Goal: Task Accomplishment & Management: Complete application form

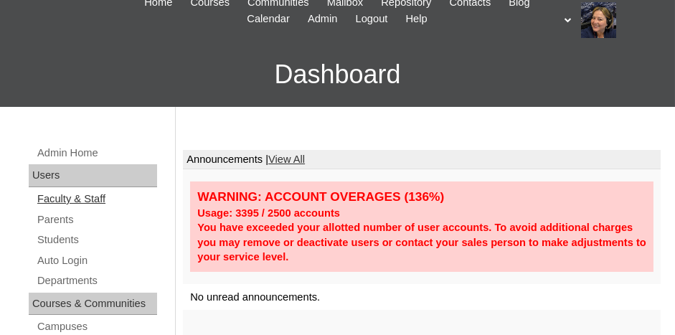
scroll to position [72, 0]
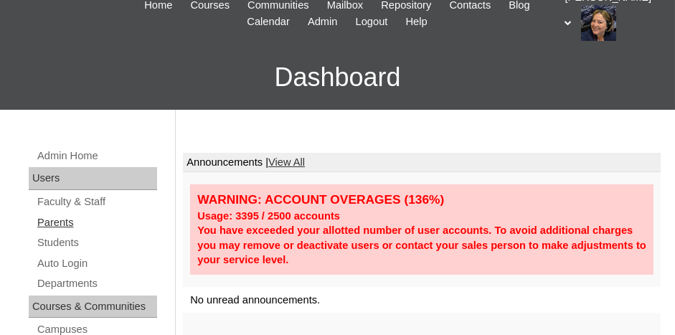
click at [61, 228] on link "Parents" at bounding box center [96, 223] width 121 height 18
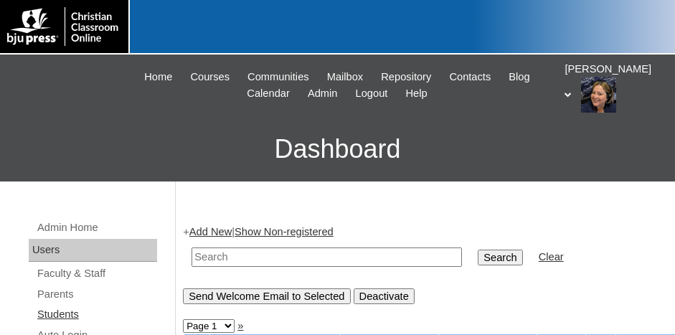
click at [69, 311] on link "Students" at bounding box center [96, 315] width 121 height 18
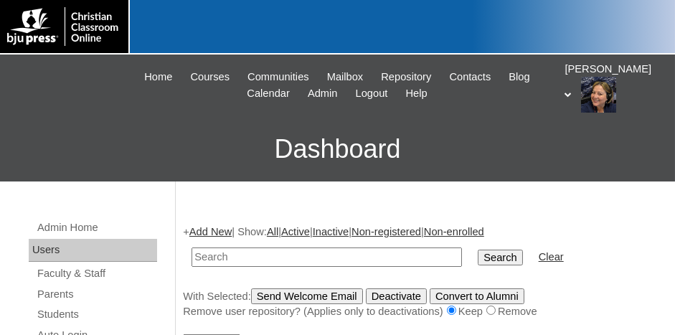
click at [245, 253] on input "text" at bounding box center [327, 257] width 271 height 19
type input "500043860"
click at [478, 250] on input "Search" at bounding box center [500, 258] width 44 height 16
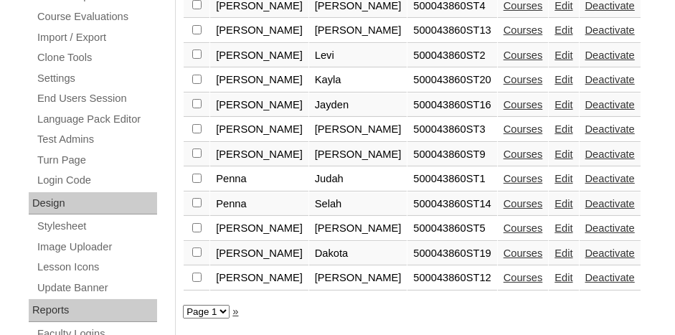
scroll to position [502, 0]
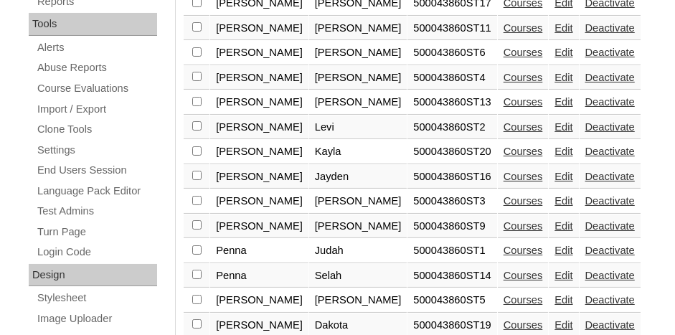
click at [504, 146] on link "Courses" at bounding box center [523, 151] width 39 height 11
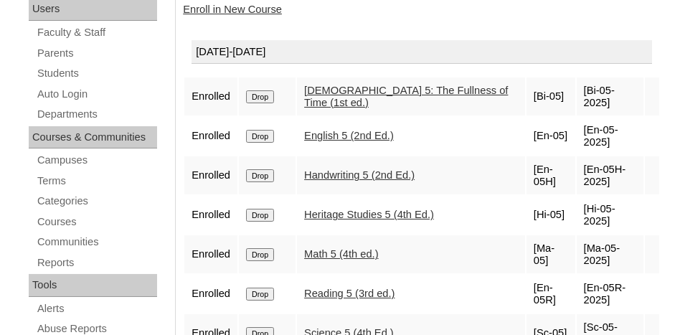
scroll to position [144, 0]
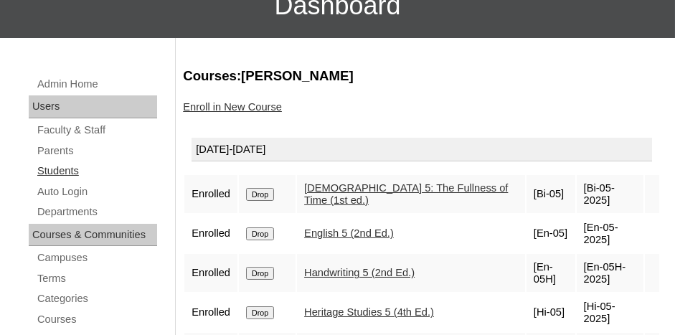
click at [100, 166] on link "Students" at bounding box center [96, 171] width 121 height 18
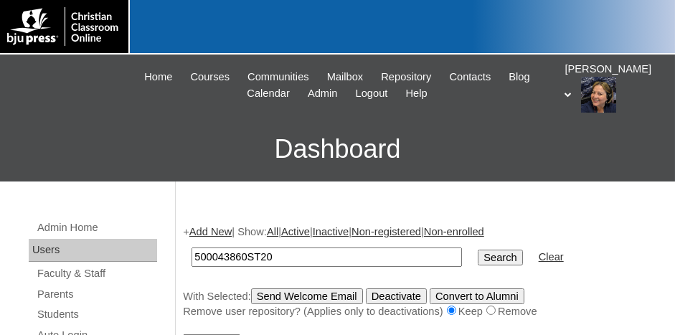
type input "500043860ST20"
click at [478, 250] on input "Search" at bounding box center [500, 258] width 44 height 16
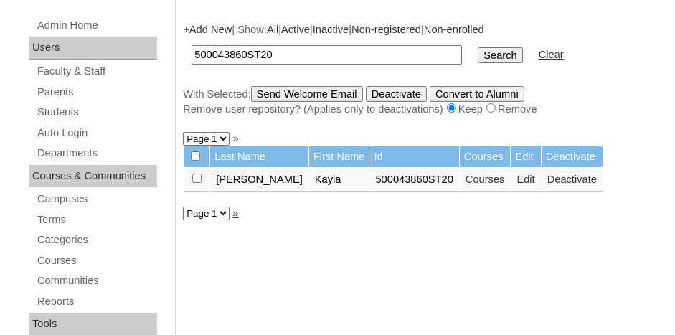
scroll to position [215, 0]
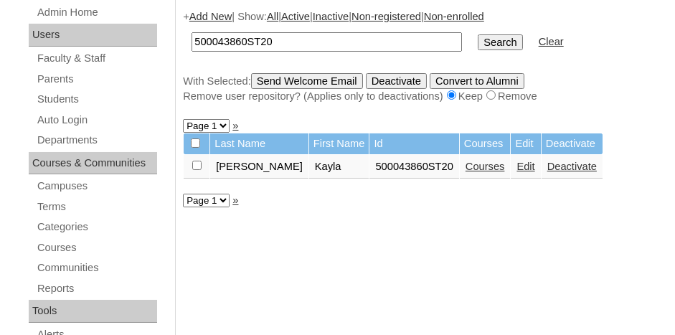
click at [198, 164] on input "checkbox" at bounding box center [196, 165] width 9 height 9
checkbox input "true"
click at [517, 165] on link "Edit" at bounding box center [526, 166] width 18 height 11
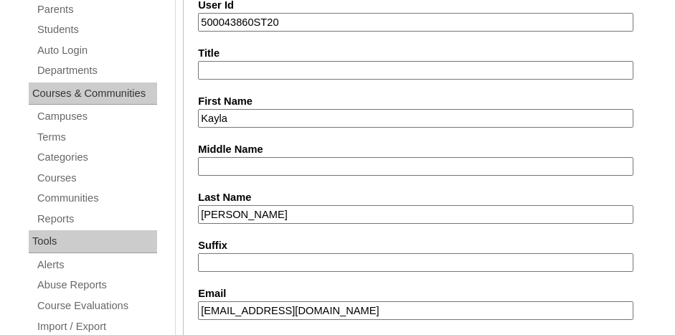
scroll to position [287, 0]
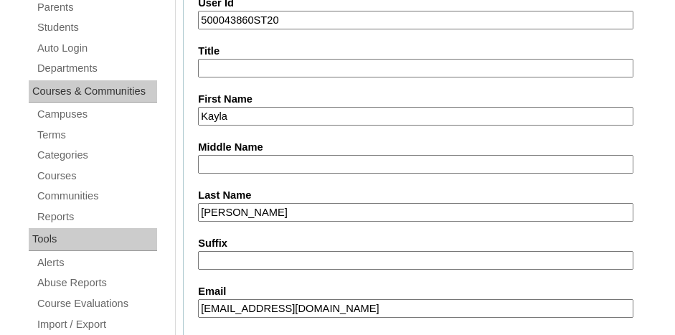
click at [255, 115] on input "Kayla" at bounding box center [416, 116] width 436 height 19
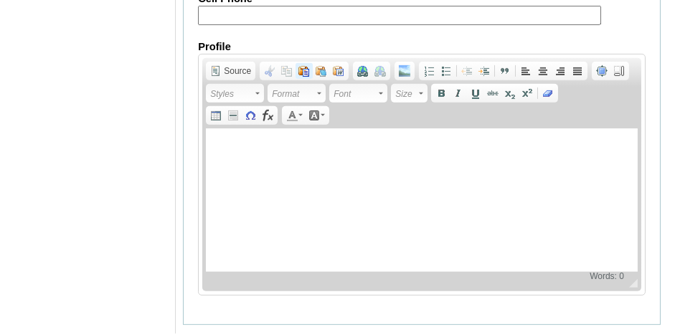
scroll to position [1882, 0]
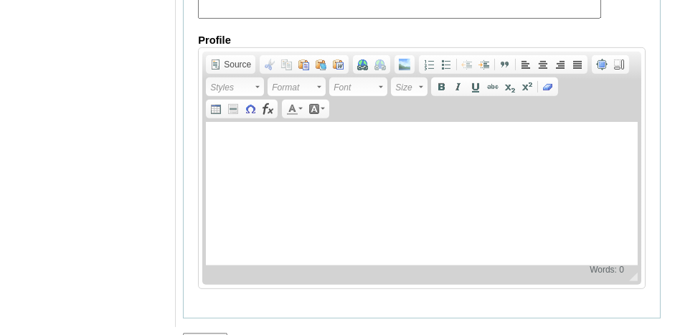
type input "Kaylani"
click at [202, 333] on input "Submit" at bounding box center [205, 341] width 44 height 16
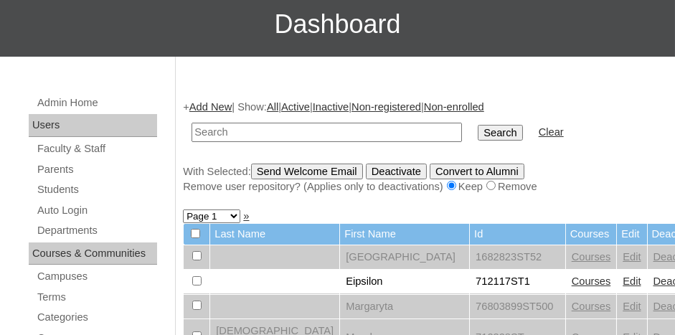
scroll to position [72, 0]
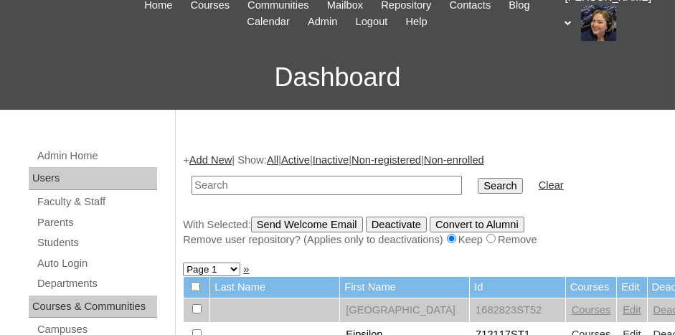
click at [283, 183] on input "text" at bounding box center [327, 185] width 271 height 19
type input "500043860ST17"
drag, startPoint x: 271, startPoint y: 183, endPoint x: 190, endPoint y: 184, distance: 80.4
click at [190, 184] on td "500043860ST17" at bounding box center [326, 186] width 285 height 34
click at [224, 160] on link "Add New" at bounding box center [210, 159] width 42 height 11
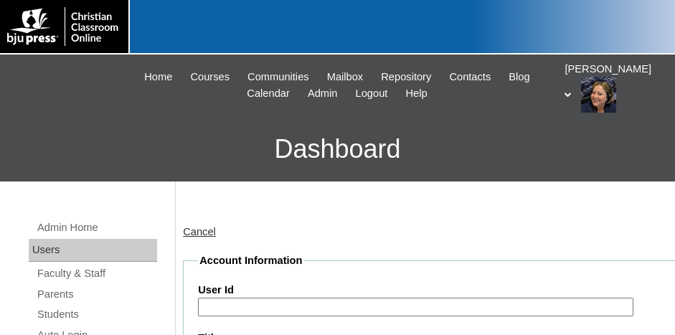
scroll to position [72, 0]
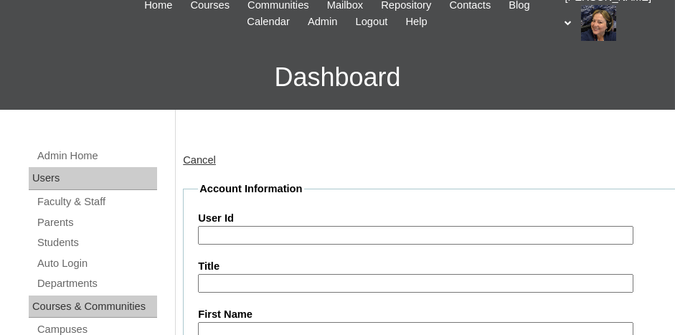
click at [266, 233] on input "User Id" at bounding box center [416, 235] width 436 height 19
paste input "500043860ST17"
click at [295, 233] on input "500043860ST" at bounding box center [416, 235] width 436 height 19
type input "500043860ST21"
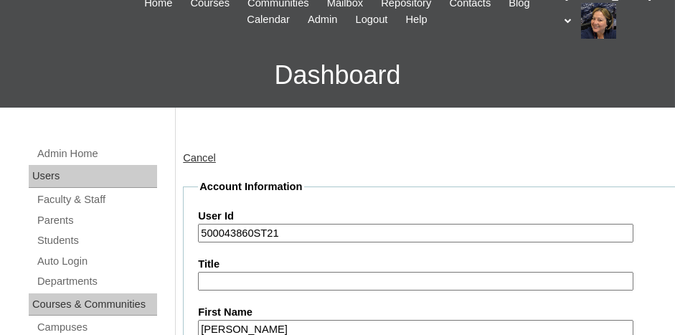
type input "Jorge"
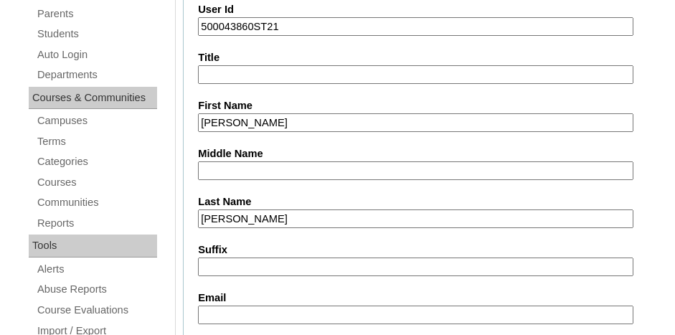
type input "Ortiz III"
type input "a.zayas1101@gmail.com"
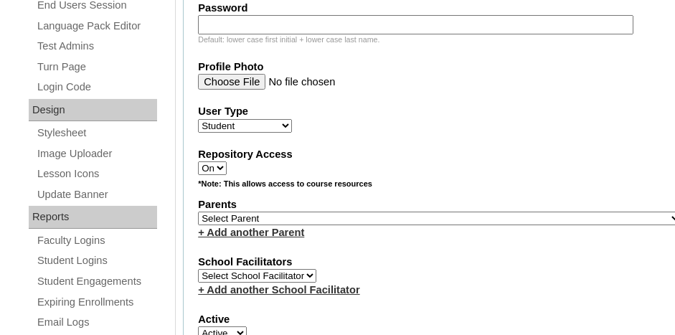
scroll to position [685, 0]
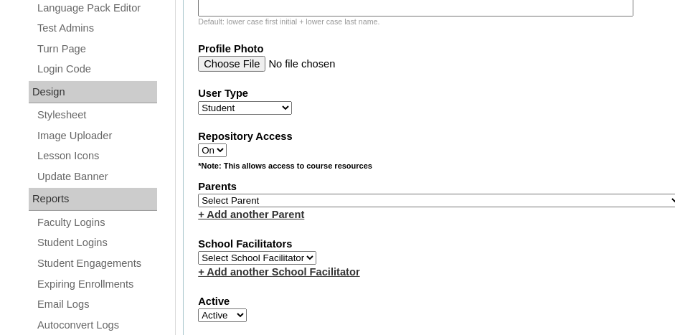
click at [403, 194] on select "Select Parent , Fautanu, Ma 1, 1 23-24 accountMorgan, Jason 6th Street Mennonit…" at bounding box center [440, 201] width 484 height 14
select select "36793"
click at [198, 194] on select "Select Parent , Fautanu, Ma 1, 1 23-24 accountMorgan, Jason 6th Street Mennonit…" at bounding box center [440, 201] width 484 height 14
click at [441, 296] on div "Active Active Inactive" at bounding box center [440, 308] width 484 height 29
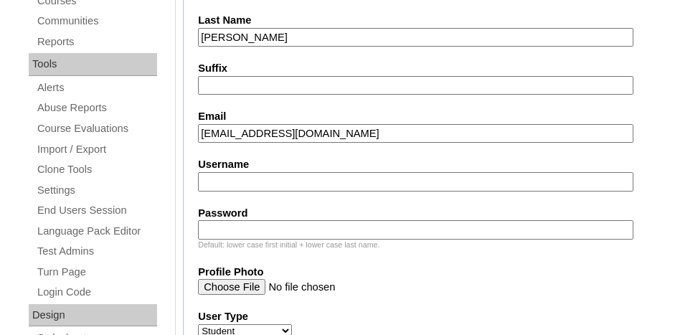
scroll to position [398, 0]
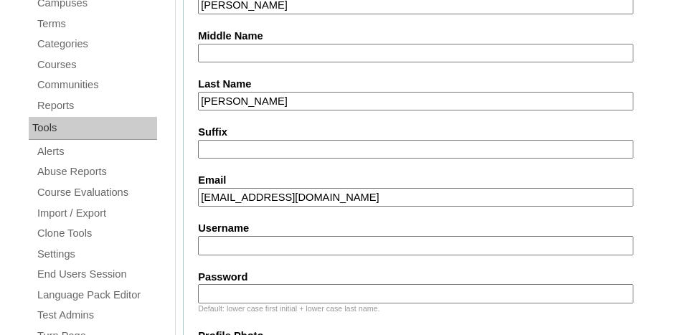
click at [261, 140] on input "Suffix" at bounding box center [416, 149] width 436 height 19
type input "III"
click at [250, 93] on input "Ortiz III" at bounding box center [416, 101] width 436 height 19
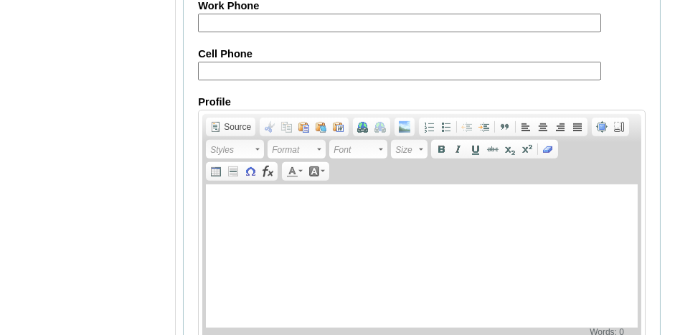
scroll to position [1881, 0]
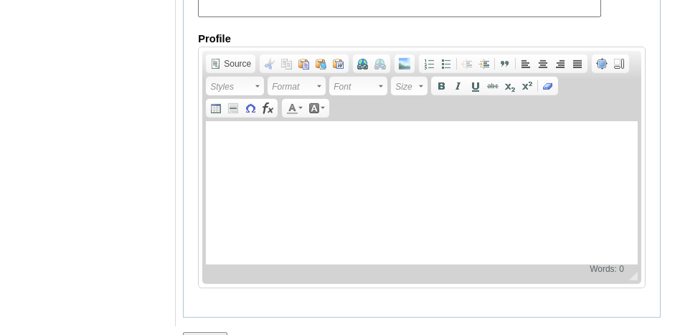
type input "Ortiz"
click at [207, 332] on input "Submit" at bounding box center [205, 340] width 44 height 16
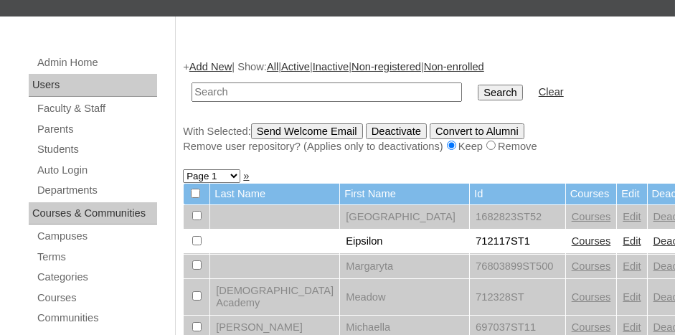
scroll to position [215, 0]
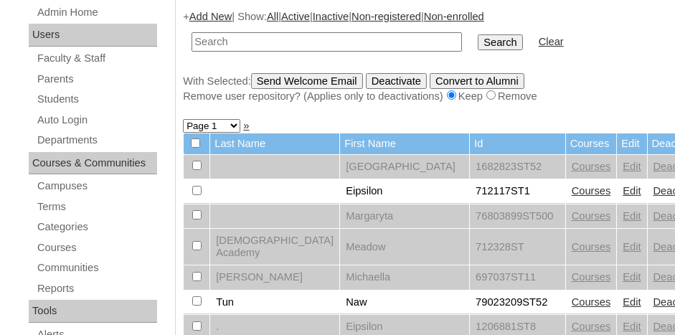
click at [249, 44] on input "text" at bounding box center [327, 41] width 271 height 19
type input "500043860ST121"
click at [478, 34] on input "Search" at bounding box center [500, 42] width 44 height 16
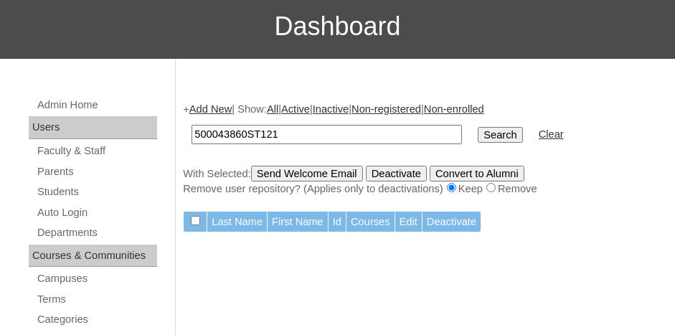
scroll to position [72, 0]
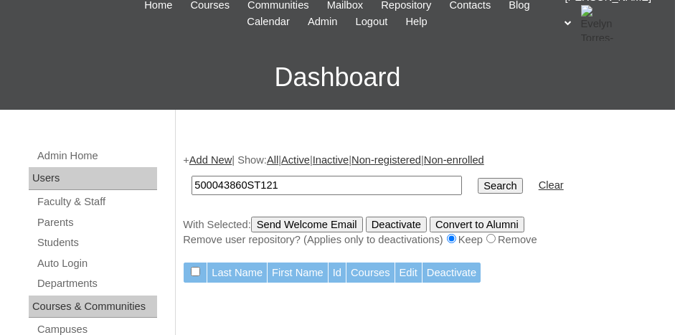
click at [478, 184] on input "Search" at bounding box center [500, 186] width 44 height 16
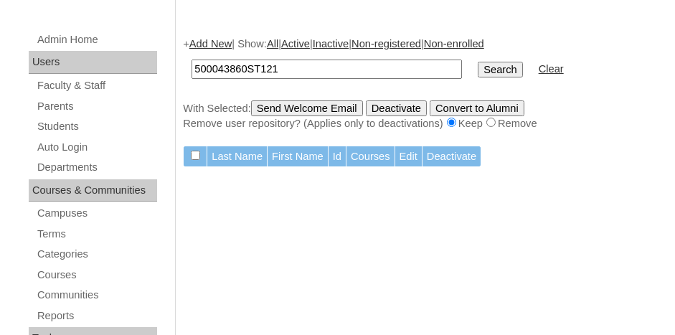
scroll to position [215, 0]
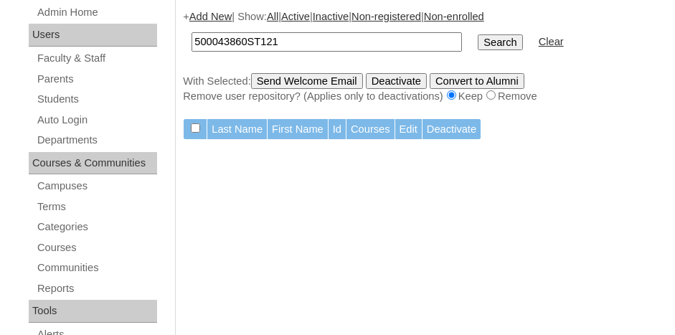
click at [316, 47] on input "500043860ST121" at bounding box center [327, 41] width 271 height 19
type input "500043860ST21"
click at [478, 34] on input "Search" at bounding box center [500, 42] width 44 height 16
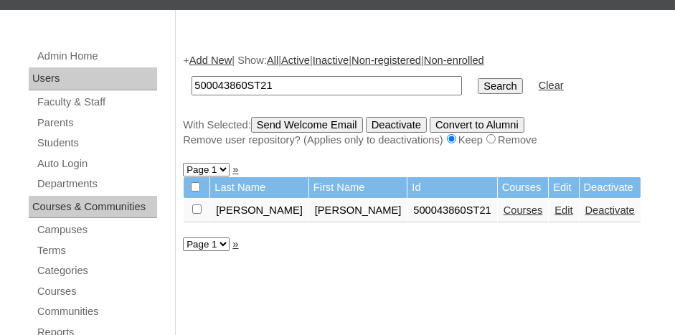
scroll to position [215, 0]
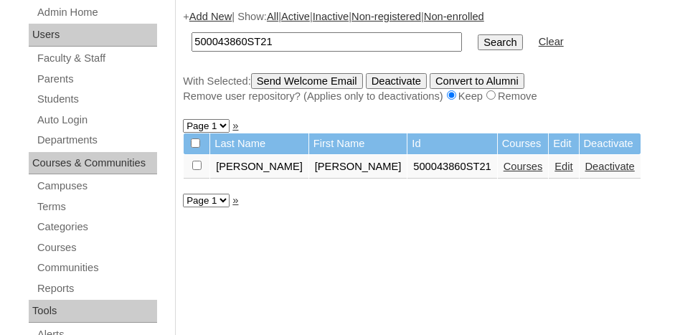
click at [199, 164] on input "checkbox" at bounding box center [196, 165] width 9 height 9
checkbox input "true"
click at [317, 80] on input "Send Welcome Email" at bounding box center [307, 81] width 112 height 16
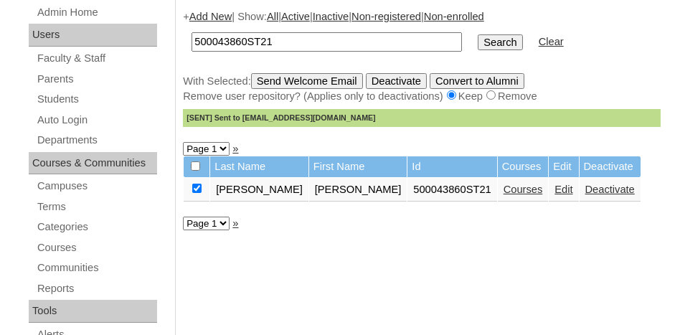
click at [504, 189] on link "Courses" at bounding box center [523, 189] width 39 height 11
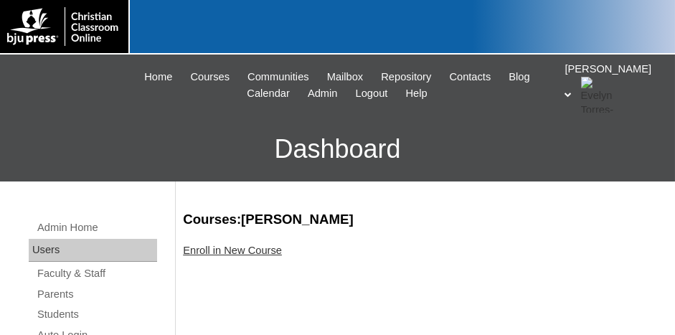
click at [267, 249] on link "Enroll in New Course" at bounding box center [232, 250] width 99 height 11
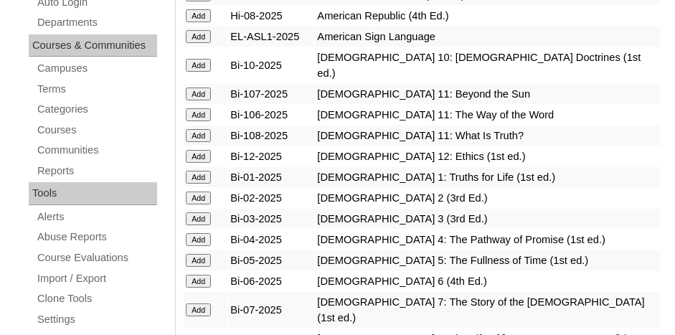
scroll to position [359, 0]
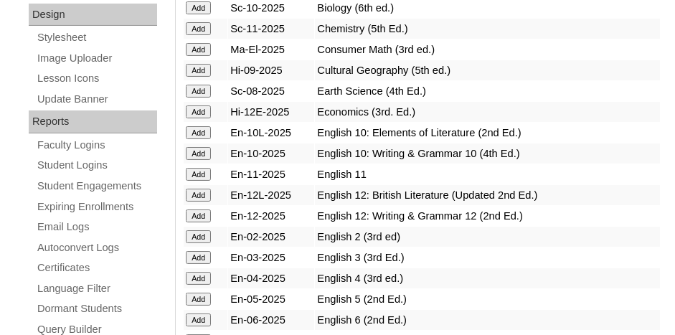
scroll to position [789, 0]
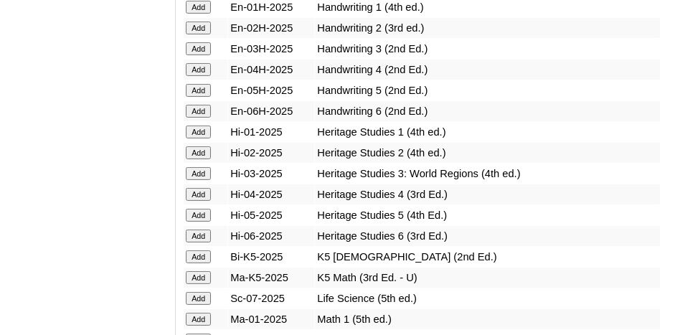
scroll to position [1292, 0]
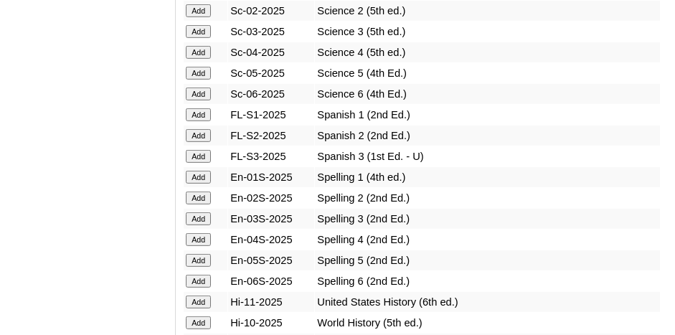
scroll to position [1938, 0]
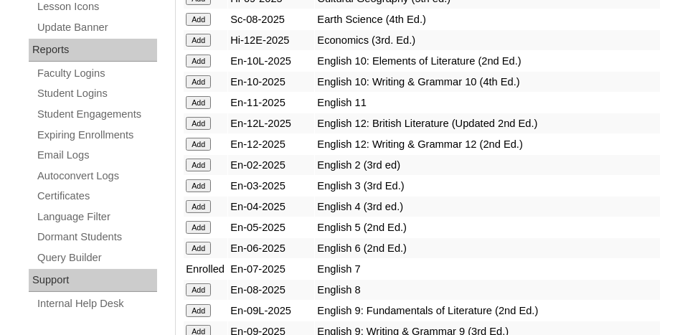
scroll to position [861, 0]
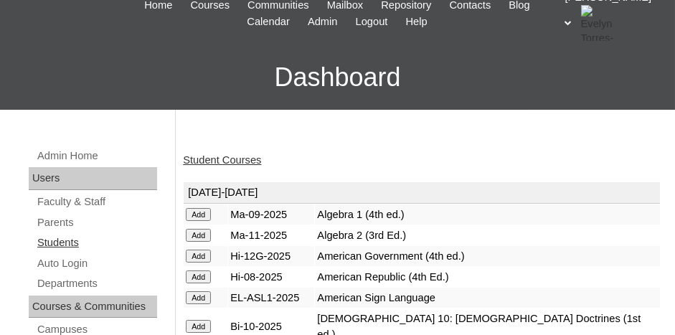
scroll to position [72, 0]
click at [215, 160] on link "Student Courses" at bounding box center [222, 159] width 78 height 11
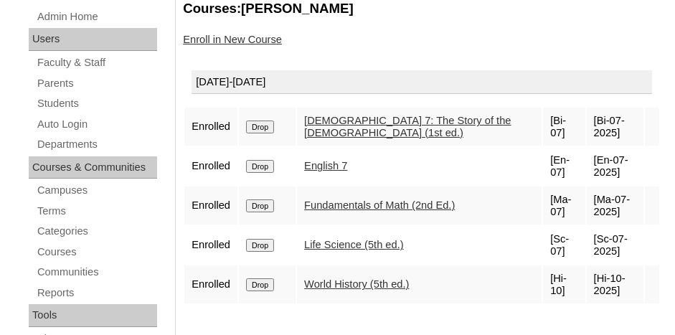
scroll to position [215, 0]
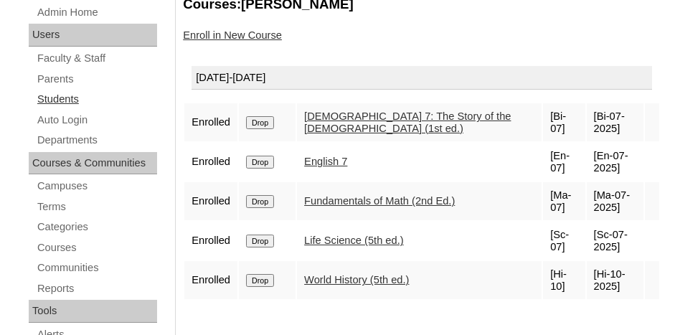
click at [67, 97] on link "Students" at bounding box center [96, 99] width 121 height 18
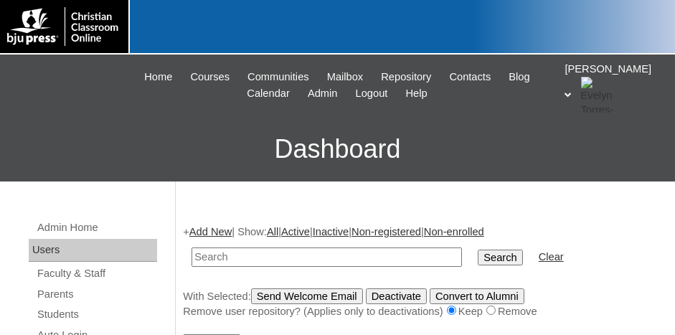
click at [253, 250] on input "text" at bounding box center [327, 257] width 271 height 19
click at [209, 234] on link "Add New" at bounding box center [210, 231] width 42 height 11
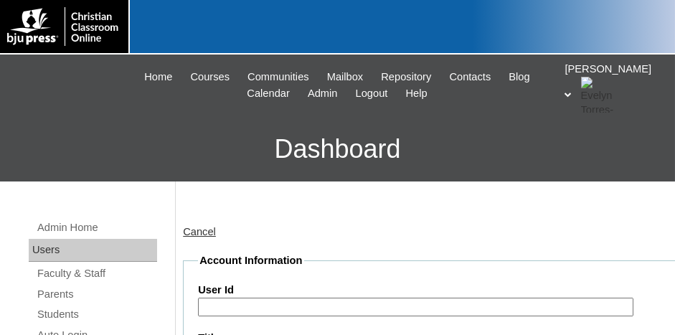
click at [243, 309] on input "User Id" at bounding box center [416, 307] width 436 height 19
paste input "500043860ST17"
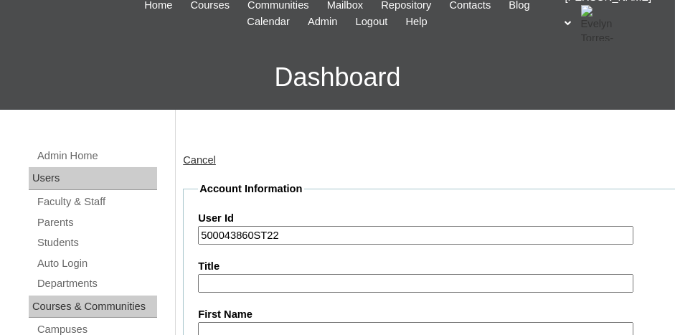
scroll to position [144, 0]
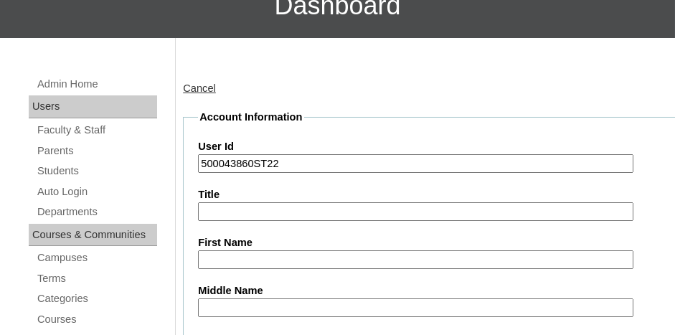
type input "500043860ST22"
click at [251, 250] on input "First Name" at bounding box center [416, 259] width 436 height 19
type input "a"
type input "Aaron"
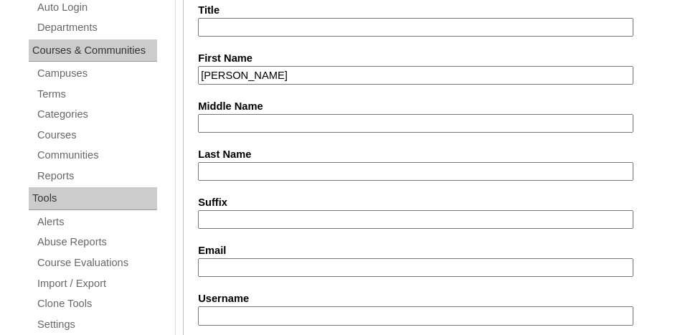
type input "d"
type input "DeArmond"
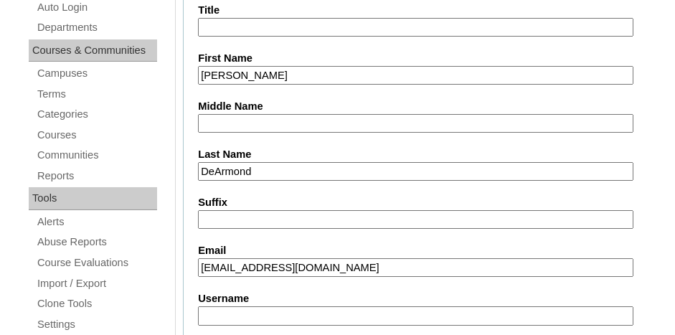
type input "caitlindearmond@gmail.com"
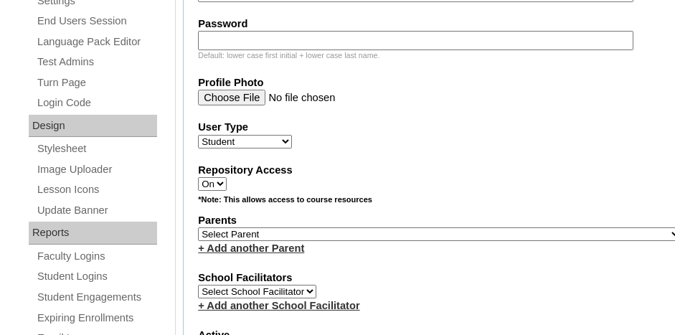
scroll to position [662, 0]
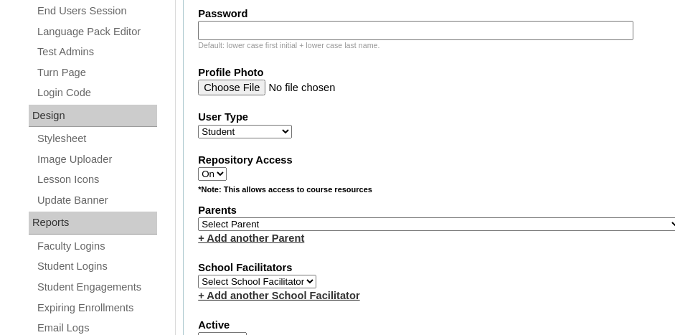
click at [330, 217] on select "Select Parent , Fautanu, Ma 1, 1 23-24 accountMorgan, Jason 6th Street Mennonit…" at bounding box center [440, 224] width 484 height 14
select select "36793"
click at [198, 217] on select "Select Parent , Fautanu, Ma 1, 1 23-24 accountMorgan, Jason 6th Street Mennonit…" at bounding box center [440, 224] width 484 height 14
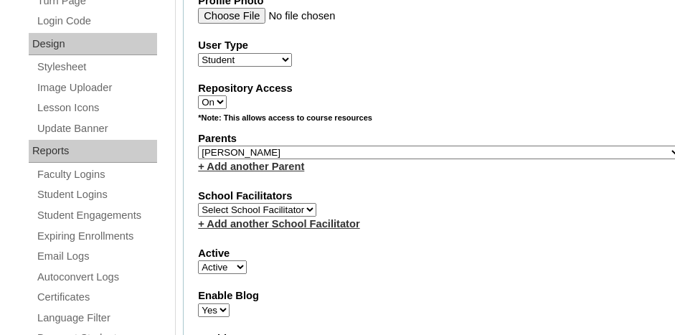
drag, startPoint x: 474, startPoint y: 267, endPoint x: 459, endPoint y: 224, distance: 45.4
click at [474, 260] on fieldset "Account Information User Id 500043860ST22 Title First Name Aaron Middle Name La…" at bounding box center [440, 111] width 514 height 1183
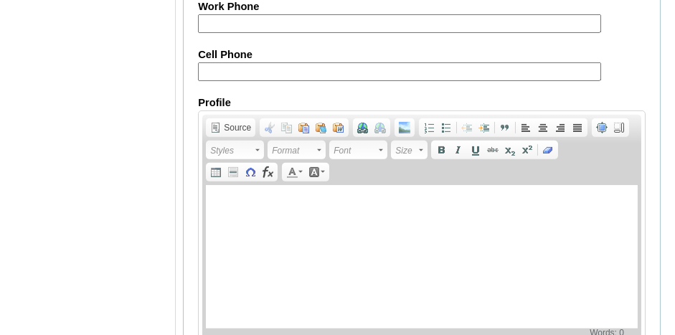
scroll to position [1881, 0]
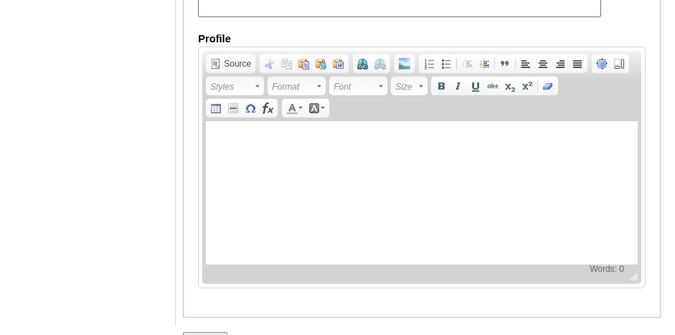
click at [197, 332] on input "Submit" at bounding box center [205, 340] width 44 height 16
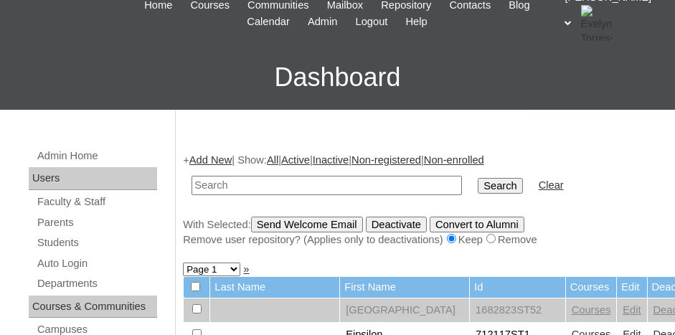
scroll to position [144, 0]
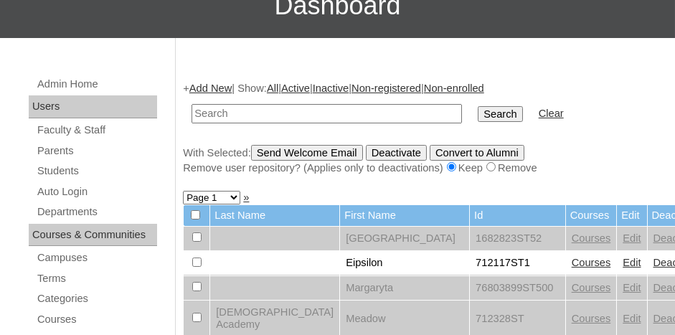
click at [245, 111] on input "text" at bounding box center [327, 113] width 271 height 19
type input "500043860ST22"
click at [478, 106] on input "Search" at bounding box center [500, 114] width 44 height 16
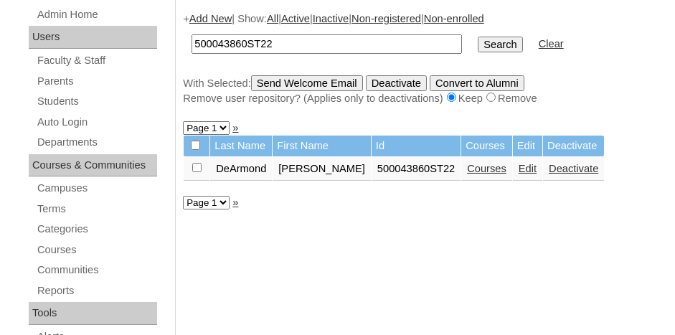
scroll to position [215, 0]
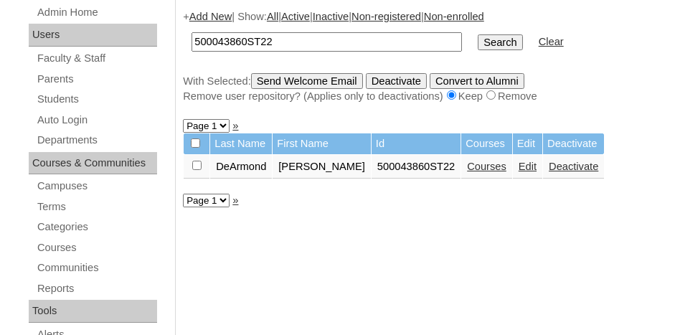
click at [197, 162] on input "checkbox" at bounding box center [196, 165] width 9 height 9
checkbox input "true"
click at [299, 78] on input "Send Welcome Email" at bounding box center [307, 81] width 112 height 16
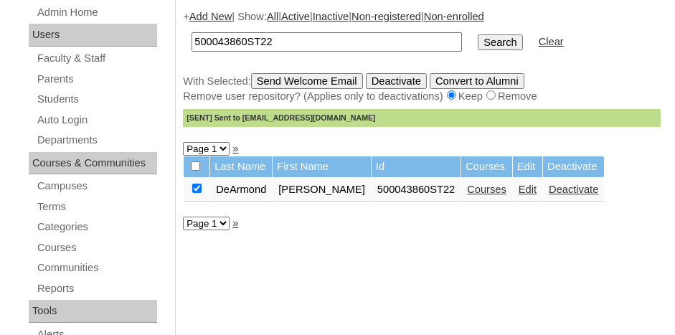
click at [467, 185] on link "Courses" at bounding box center [486, 189] width 39 height 11
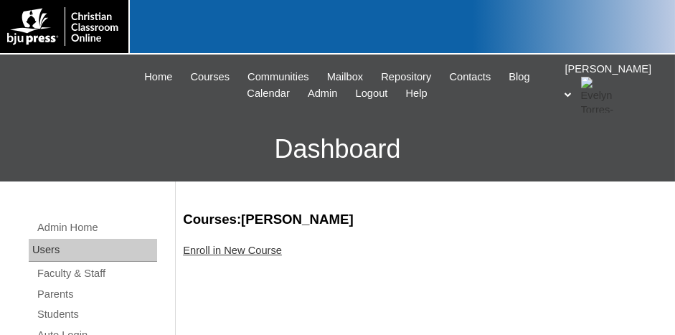
click at [238, 248] on link "Enroll in New Course" at bounding box center [232, 250] width 99 height 11
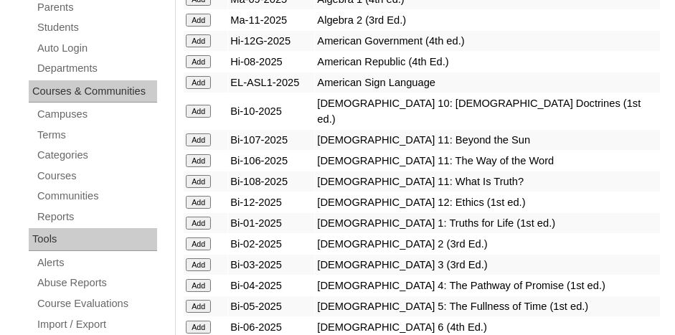
scroll to position [359, 0]
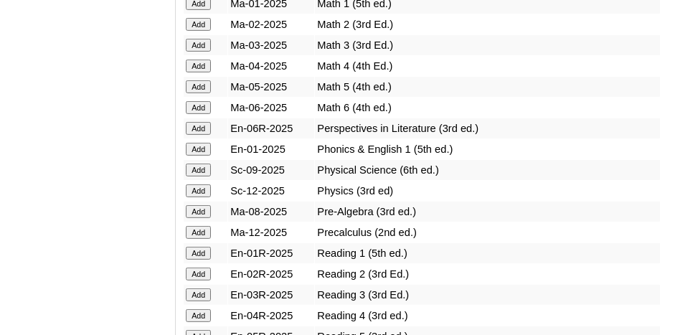
scroll to position [1651, 0]
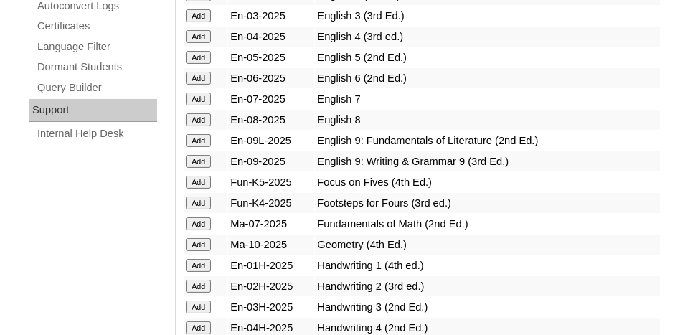
scroll to position [1076, 0]
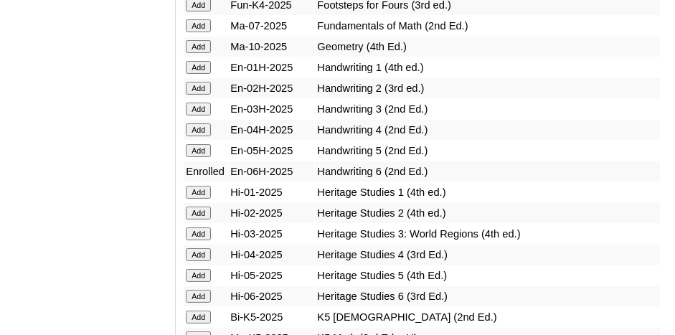
scroll to position [1220, 0]
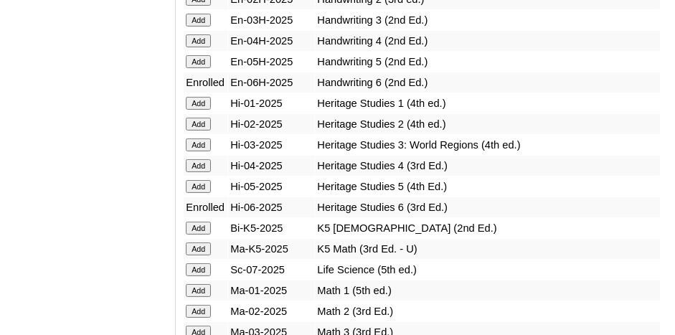
scroll to position [1364, 0]
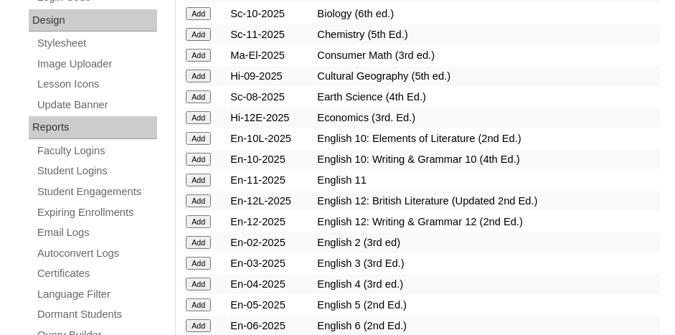
scroll to position [789, 0]
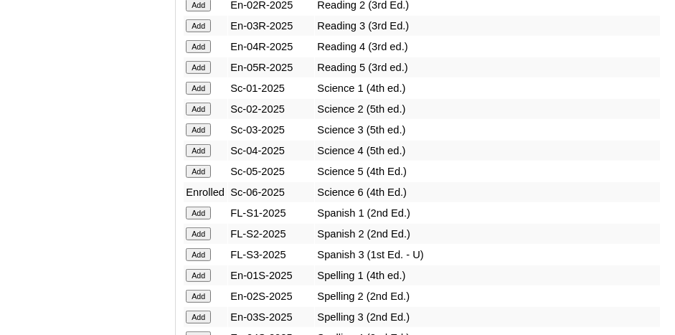
scroll to position [1866, 0]
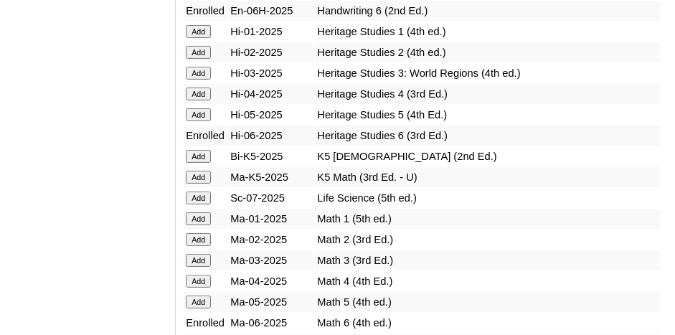
scroll to position [1435, 0]
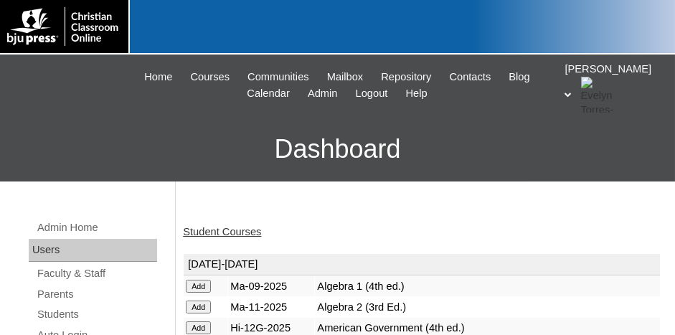
click at [194, 227] on link "Student Courses" at bounding box center [222, 231] width 78 height 11
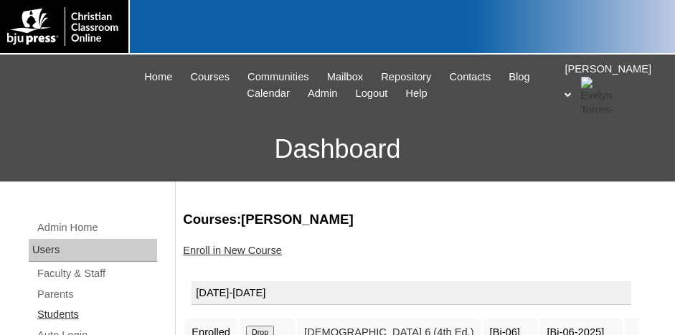
click at [62, 312] on link "Students" at bounding box center [96, 315] width 121 height 18
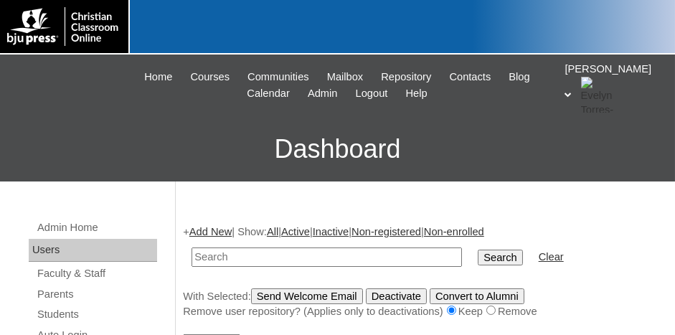
click at [209, 229] on link "Add New" at bounding box center [210, 231] width 42 height 11
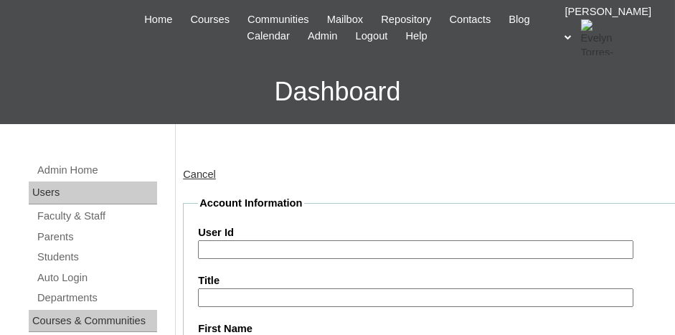
scroll to position [72, 0]
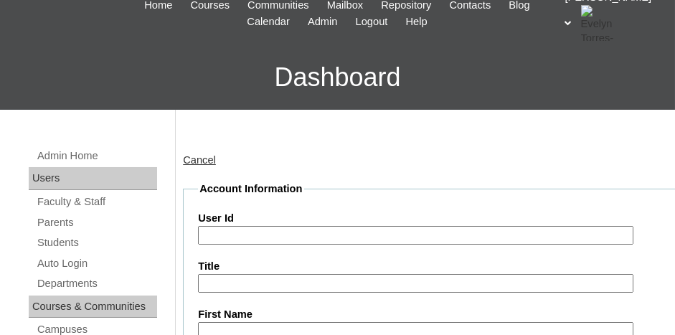
click at [254, 228] on input "User Id" at bounding box center [416, 235] width 436 height 19
paste input "500043860ST17"
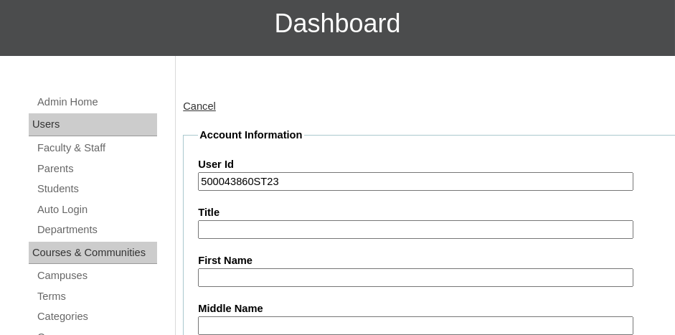
scroll to position [144, 0]
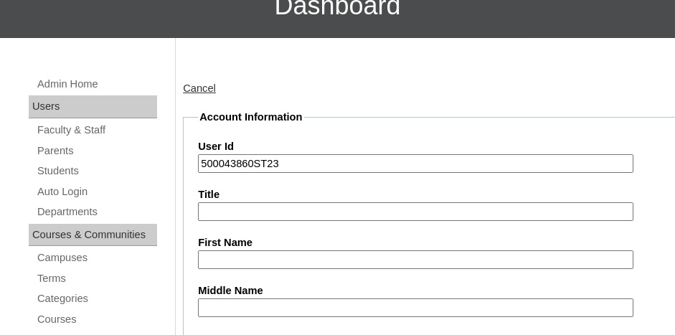
type input "500043860ST23"
drag, startPoint x: 268, startPoint y: 252, endPoint x: 278, endPoint y: 254, distance: 11.0
click at [268, 252] on input "First Name" at bounding box center [416, 259] width 436 height 19
type input "Lilybeth"
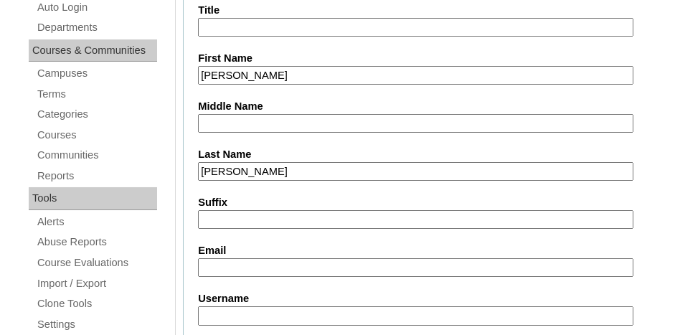
type input "Aragona"
type input "a"
click at [255, 169] on input "Aragona" at bounding box center [416, 171] width 436 height 19
type input "alanaaragona@hotmail.com"
type input "United States"
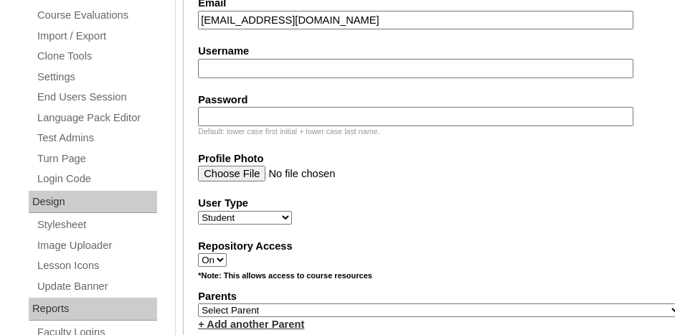
scroll to position [615, 0]
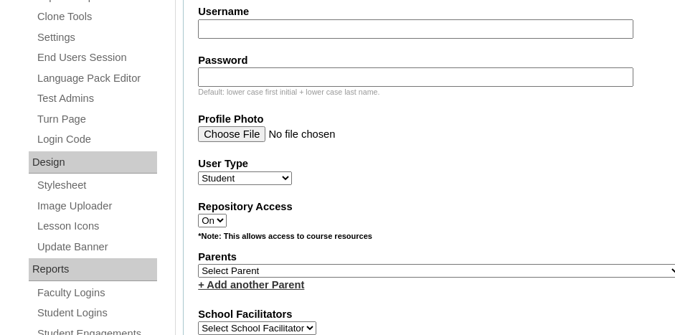
click at [388, 264] on select "Select Parent , Fautanu, Ma 1, 1 23-24 accountMorgan, Jason 6th Street Mennonit…" at bounding box center [440, 271] width 484 height 14
select select "36793"
click at [198, 264] on select "Select Parent , Fautanu, Ma 1, 1 23-24 accountMorgan, Jason 6th Street Mennonit…" at bounding box center [440, 271] width 484 height 14
click at [478, 250] on label "Parents" at bounding box center [440, 257] width 484 height 15
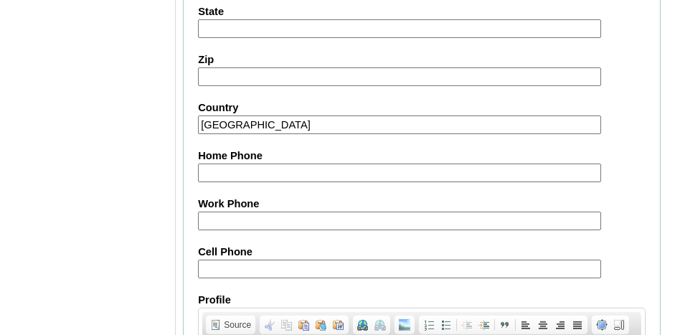
scroll to position [1881, 0]
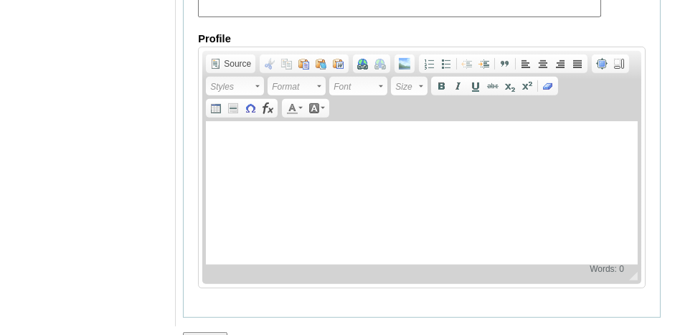
click at [210, 332] on input "Submit" at bounding box center [205, 340] width 44 height 16
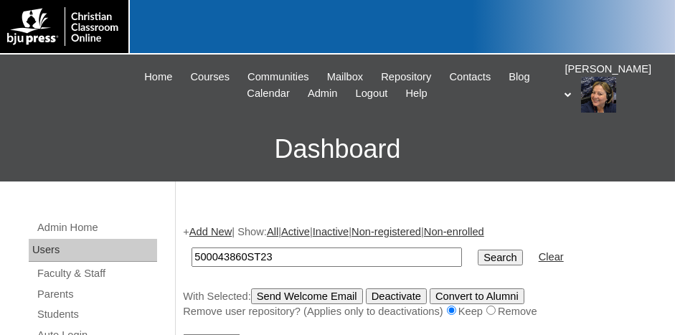
type input "500043860ST23"
click at [478, 250] on input "Search" at bounding box center [500, 258] width 44 height 16
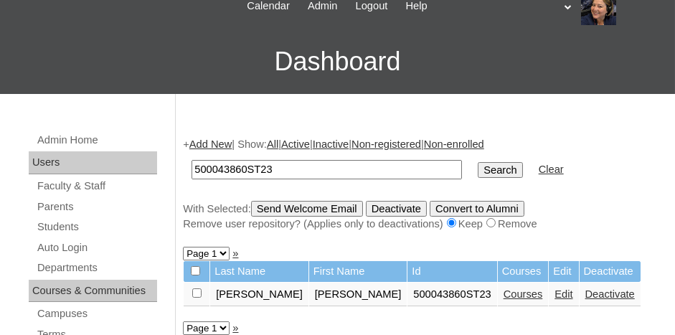
scroll to position [215, 0]
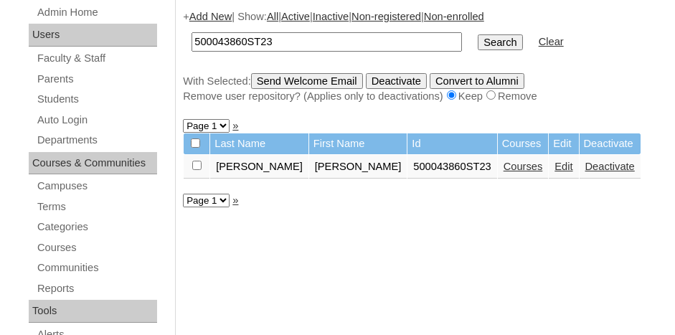
click at [195, 161] on input "checkbox" at bounding box center [196, 165] width 9 height 9
checkbox input "true"
click at [478, 35] on input "Search" at bounding box center [500, 42] width 44 height 16
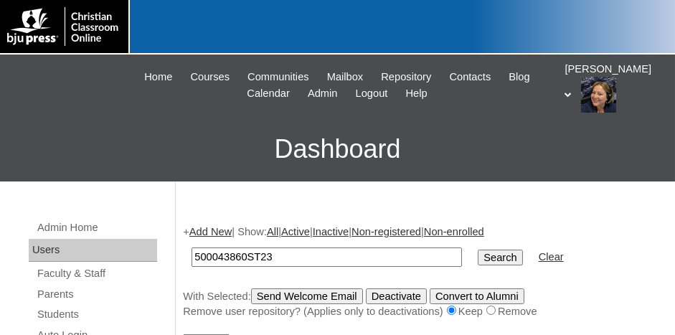
scroll to position [72, 0]
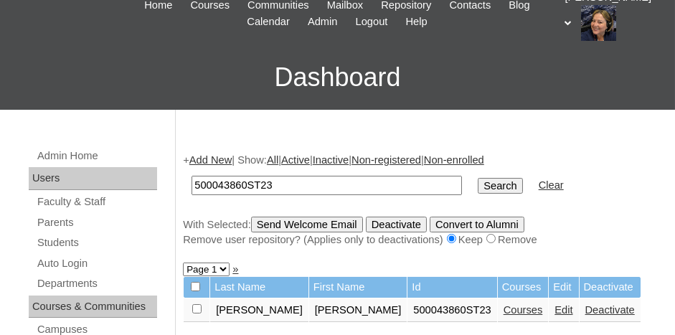
click at [196, 309] on input "checkbox" at bounding box center [196, 308] width 9 height 9
checkbox input "true"
click at [296, 222] on input "Send Welcome Email" at bounding box center [307, 225] width 112 height 16
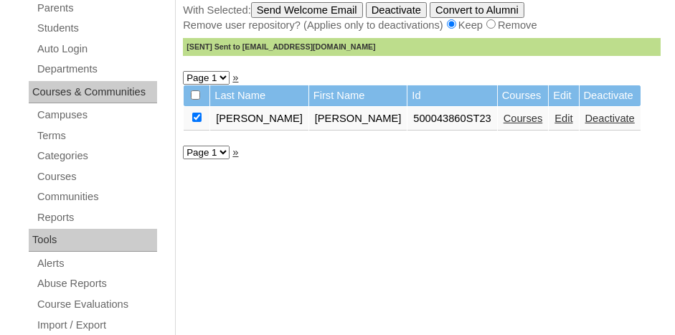
scroll to position [287, 0]
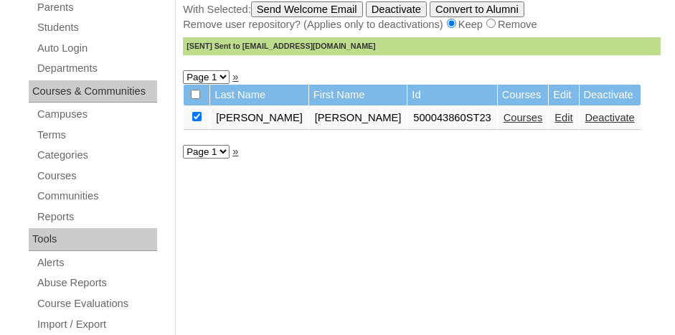
click at [504, 112] on link "Courses" at bounding box center [523, 117] width 39 height 11
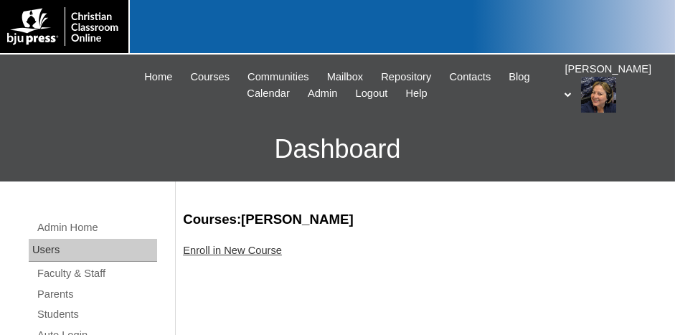
click at [208, 252] on link "Enroll in New Course" at bounding box center [232, 250] width 99 height 11
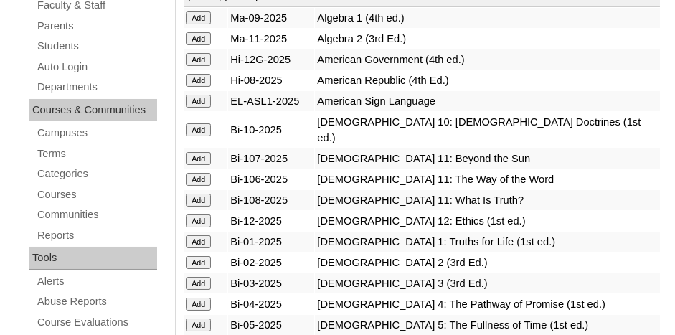
scroll to position [287, 0]
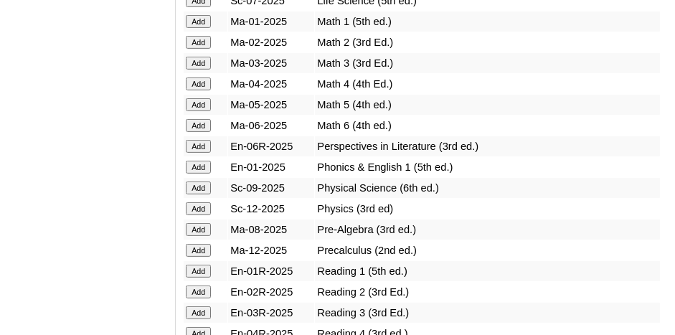
scroll to position [1651, 0]
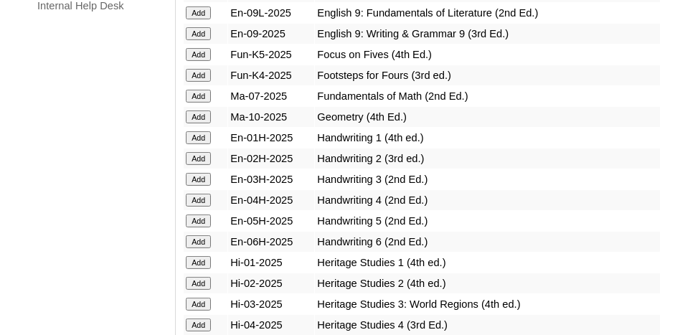
scroll to position [1148, 0]
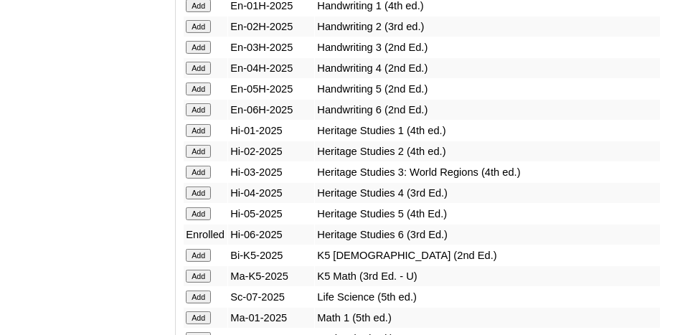
scroll to position [1292, 0]
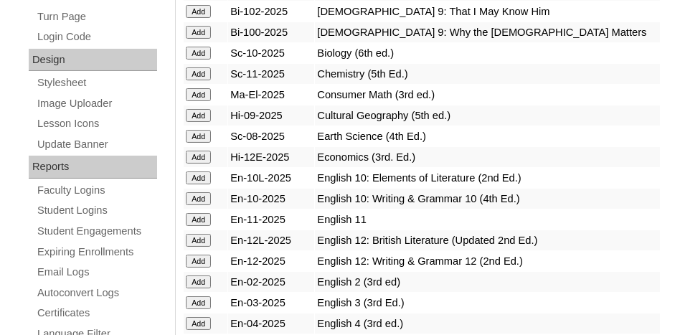
scroll to position [718, 0]
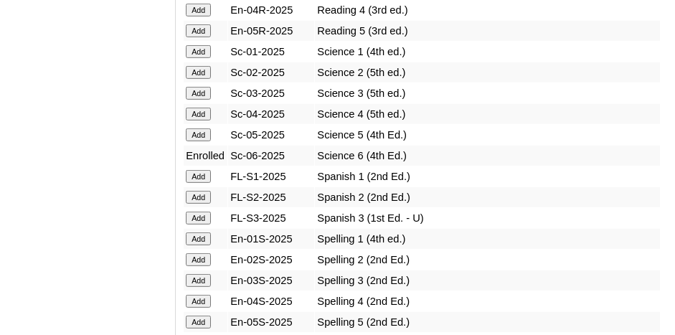
scroll to position [1938, 0]
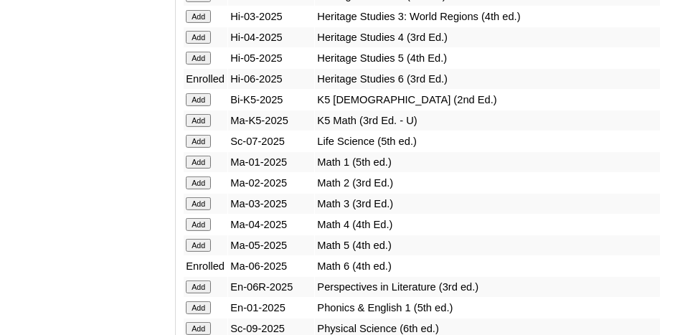
scroll to position [1435, 0]
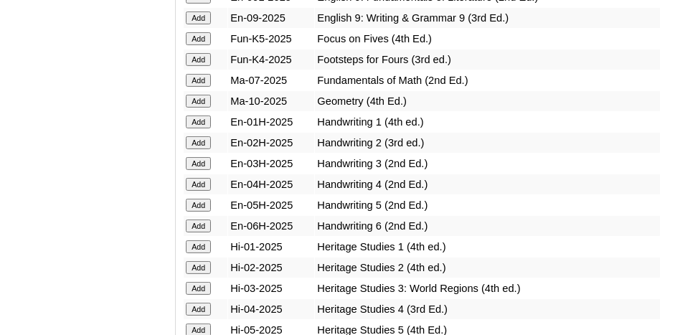
scroll to position [1220, 0]
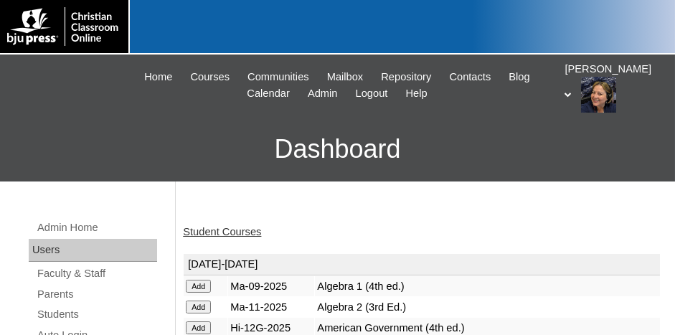
click at [252, 227] on link "Student Courses" at bounding box center [222, 231] width 78 height 11
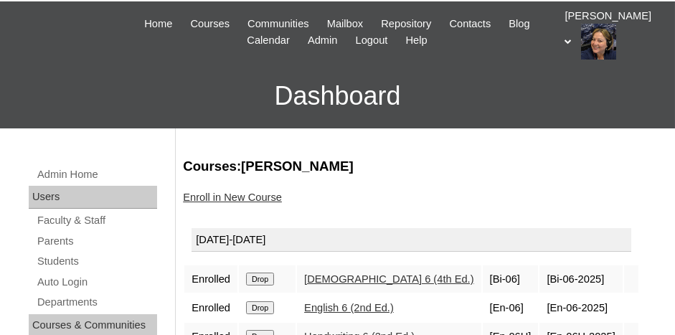
scroll to position [72, 0]
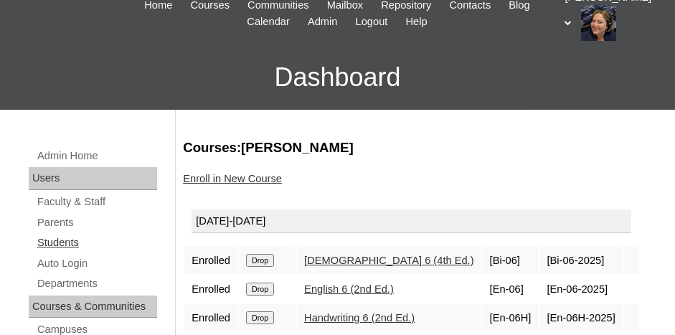
click at [62, 241] on link "Students" at bounding box center [96, 243] width 121 height 18
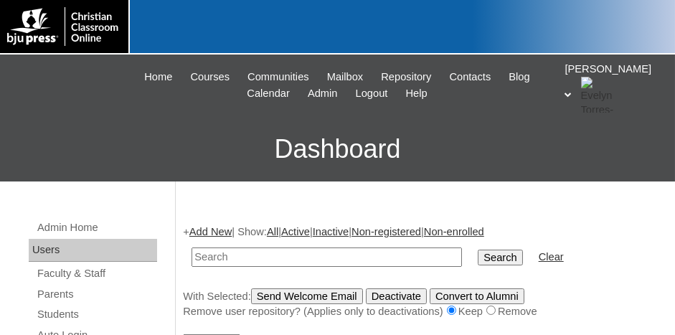
click at [212, 231] on link "Add New" at bounding box center [210, 231] width 42 height 11
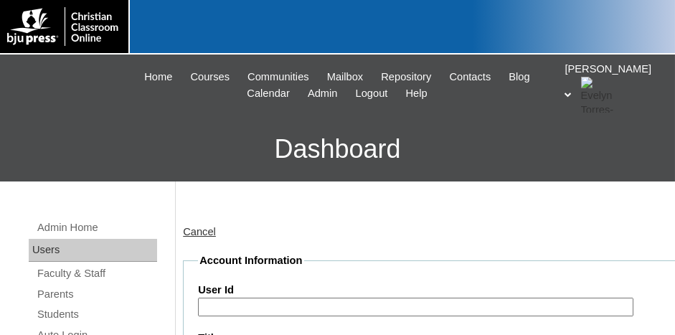
click at [238, 307] on input "User Id" at bounding box center [416, 307] width 436 height 19
paste input "500043860ST17"
type input "500043860ST24"
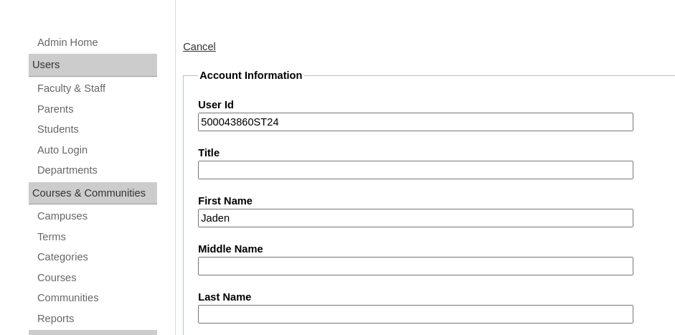
type input "Jaden"
type input "[PERSON_NAME]"
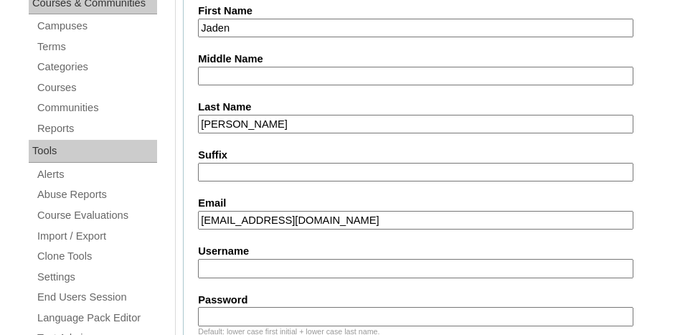
type input "lisa92168@yahoo.com"
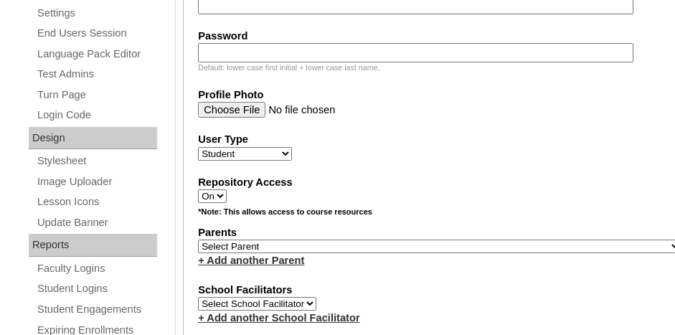
scroll to position [662, 0]
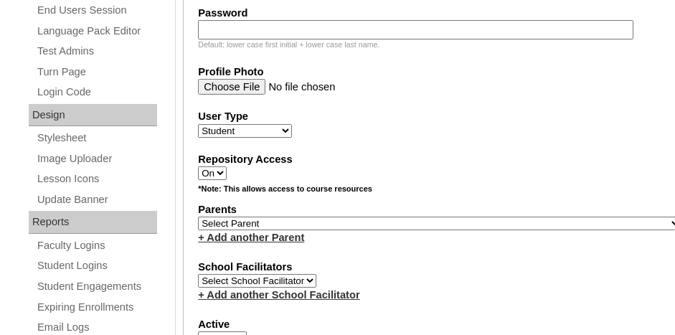
click at [438, 217] on select "Select Parent , Fautanu, Ma 1, 1 23-24 accountMorgan, Jason 6th Street Mennonit…" at bounding box center [440, 224] width 484 height 14
select select "36794"
click at [198, 217] on select "Select Parent , Fautanu, Ma 1, 1 23-24 accountMorgan, Jason 6th Street Mennonit…" at bounding box center [440, 224] width 484 height 14
click at [428, 261] on label "School Facilitators" at bounding box center [440, 267] width 484 height 15
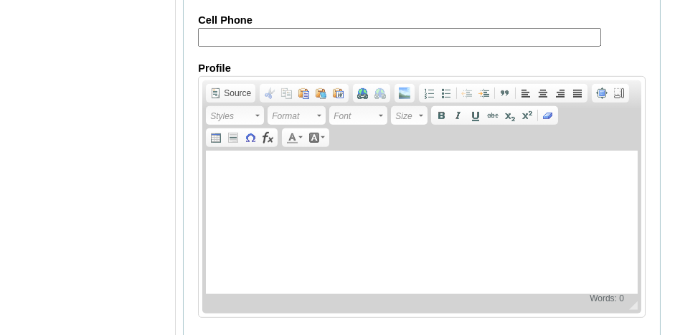
scroll to position [1881, 0]
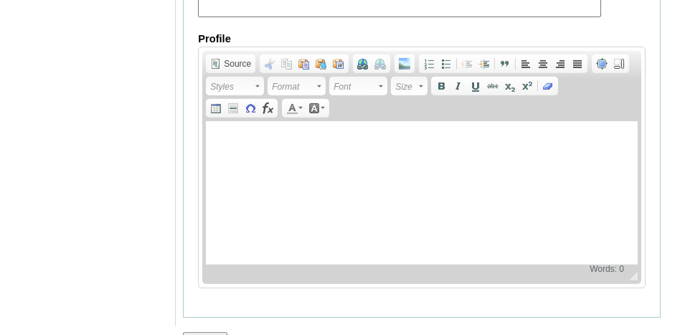
click at [207, 332] on input "Submit" at bounding box center [205, 340] width 44 height 16
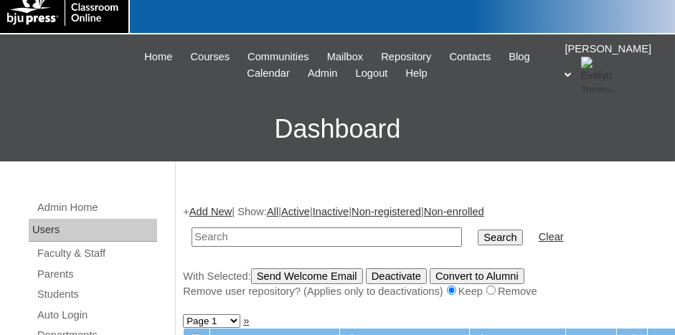
scroll to position [144, 0]
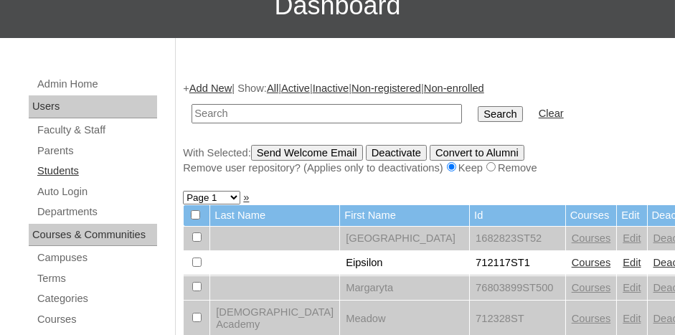
click at [62, 169] on link "Students" at bounding box center [96, 171] width 121 height 18
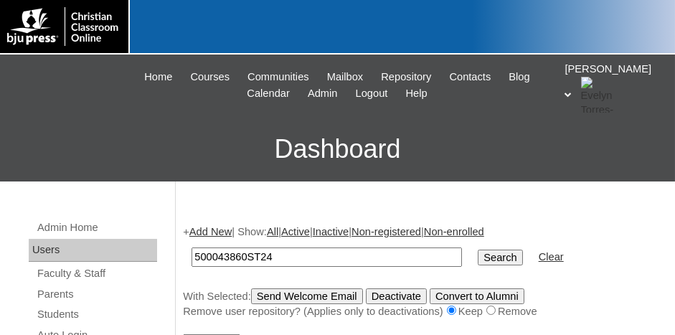
type input "500043860ST24"
click at [478, 261] on input "Search" at bounding box center [500, 258] width 44 height 16
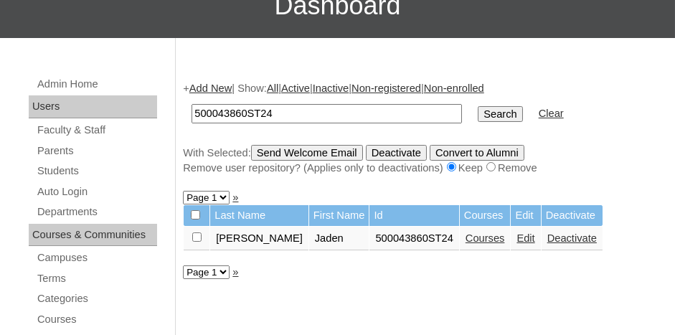
click at [197, 234] on input "checkbox" at bounding box center [196, 237] width 9 height 9
checkbox input "true"
click at [309, 151] on input "Send Welcome Email" at bounding box center [307, 153] width 112 height 16
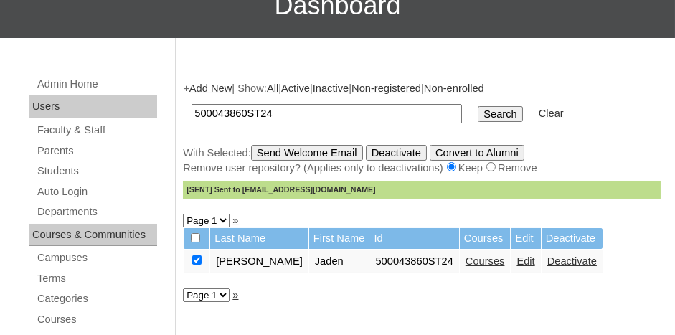
click at [466, 261] on link "Courses" at bounding box center [485, 260] width 39 height 11
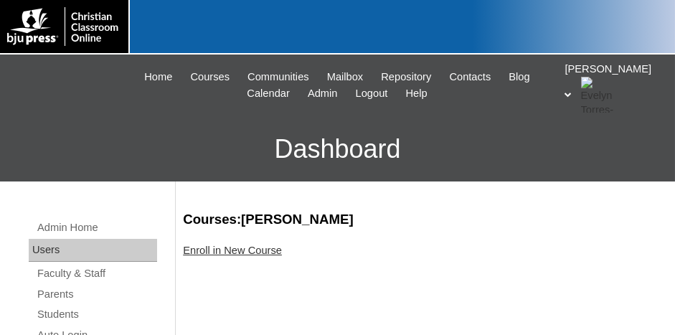
click at [215, 253] on link "Enroll in New Course" at bounding box center [232, 250] width 99 height 11
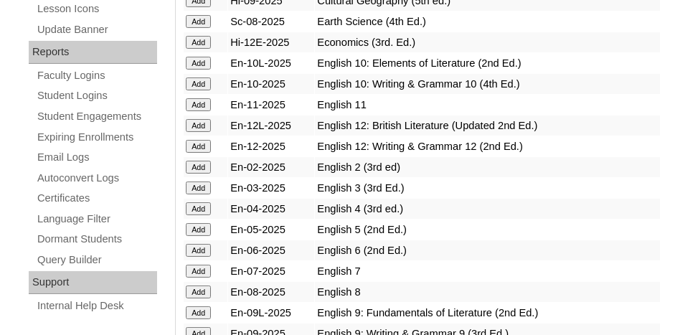
scroll to position [861, 0]
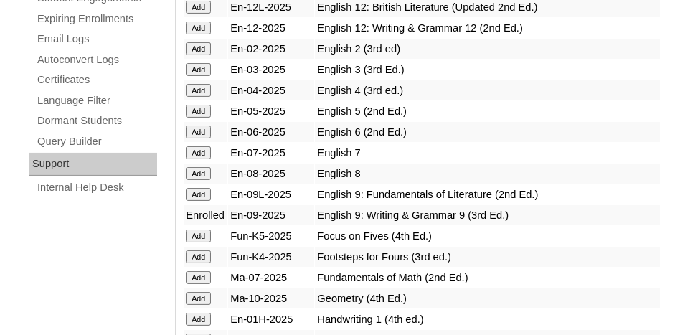
scroll to position [933, 0]
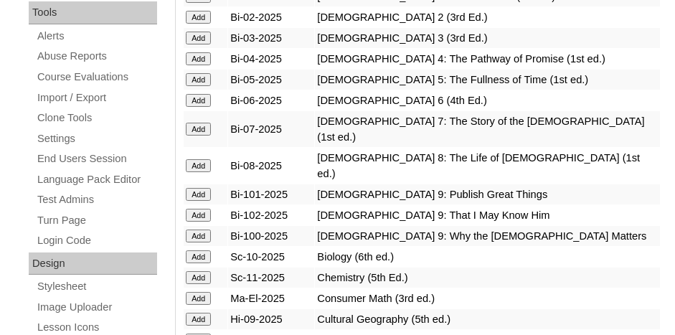
scroll to position [574, 0]
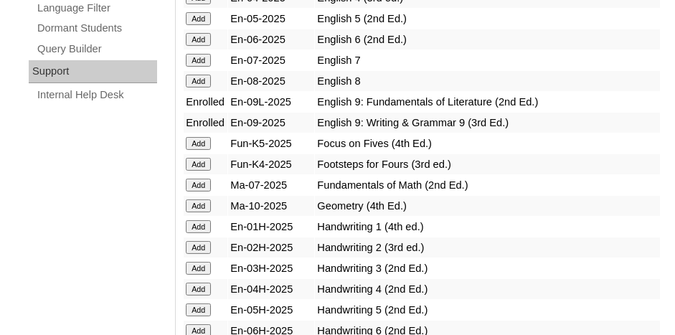
scroll to position [1076, 0]
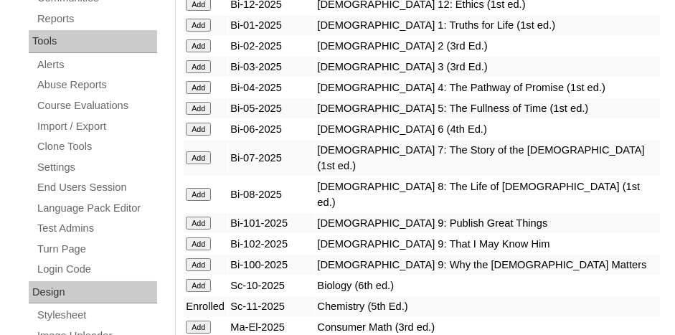
scroll to position [502, 0]
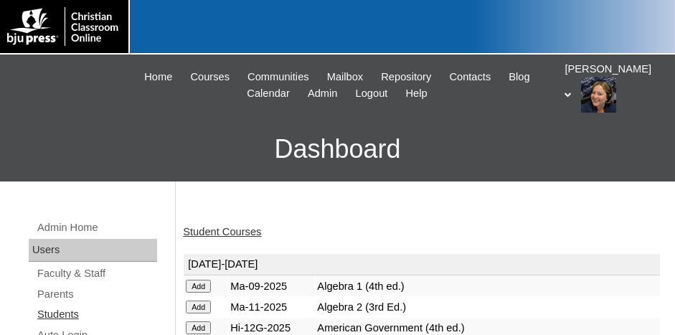
click at [67, 311] on link "Students" at bounding box center [96, 315] width 121 height 18
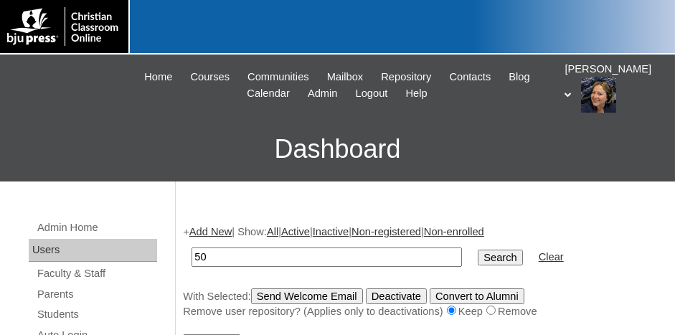
type input "5"
click at [208, 229] on link "Add New" at bounding box center [210, 231] width 42 height 11
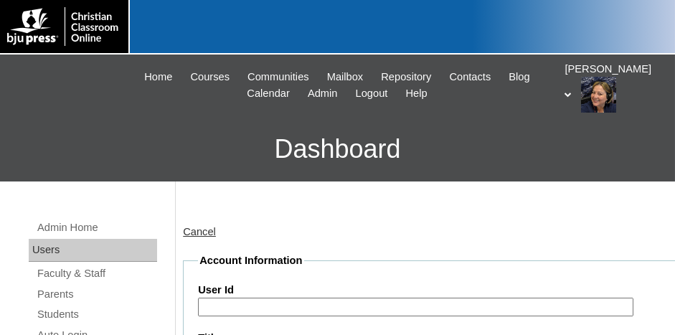
click at [406, 305] on input "User Id" at bounding box center [416, 307] width 436 height 19
paste input "500043860ST17"
type input "500043860ST25"
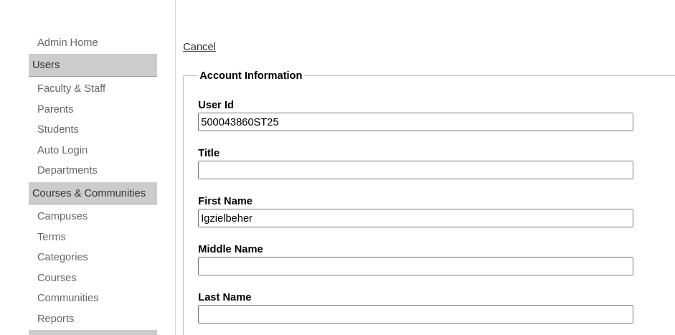
type input "Igzielbeher"
type input "Phipps"
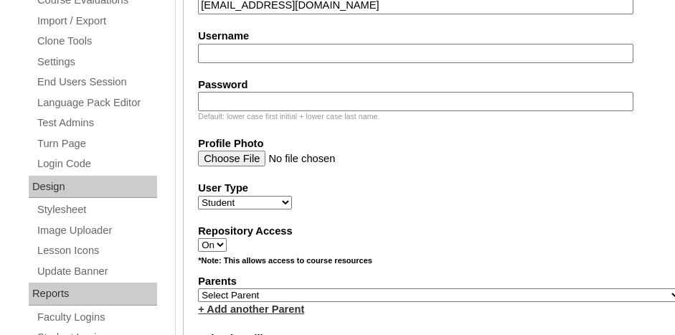
scroll to position [662, 0]
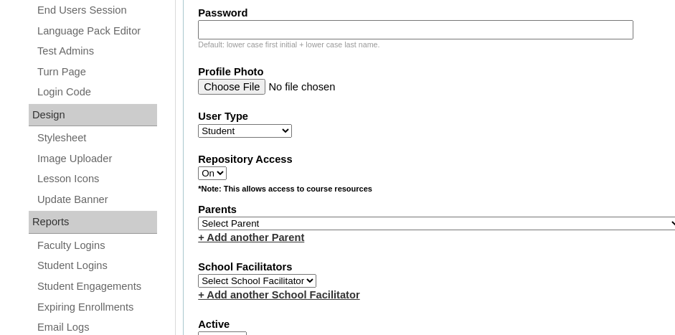
type input "tlveytp@gmail.com"
click at [323, 217] on select "Select Parent , Fautanu, Ma 1, 1 23-24 accountMorgan, Jason 6th Street Mennonit…" at bounding box center [440, 224] width 484 height 14
select select "36794"
click at [198, 217] on select "Select Parent , Fautanu, Ma 1, 1 23-24 accountMorgan, Jason 6th Street Mennonit…" at bounding box center [440, 224] width 484 height 14
click at [451, 245] on fieldset "Account Information User Id 500043860ST25 Title First Name Igzielbeher Middle N…" at bounding box center [440, 182] width 514 height 1183
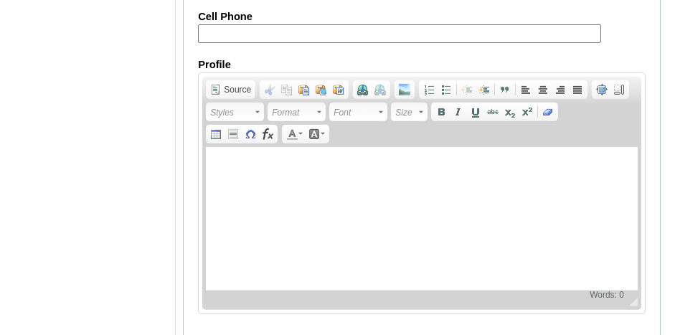
scroll to position [1881, 0]
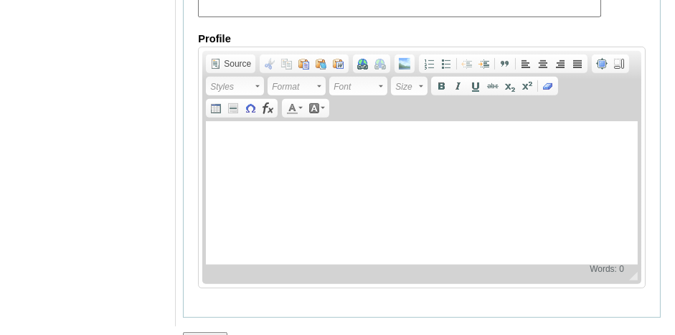
click at [215, 332] on input "Submit" at bounding box center [205, 340] width 44 height 16
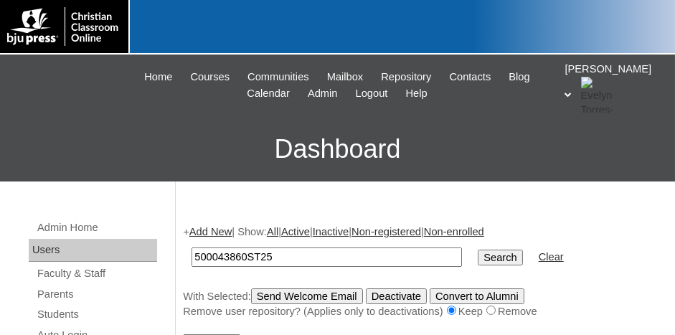
type input "500043860ST25"
click at [478, 250] on input "Search" at bounding box center [500, 258] width 44 height 16
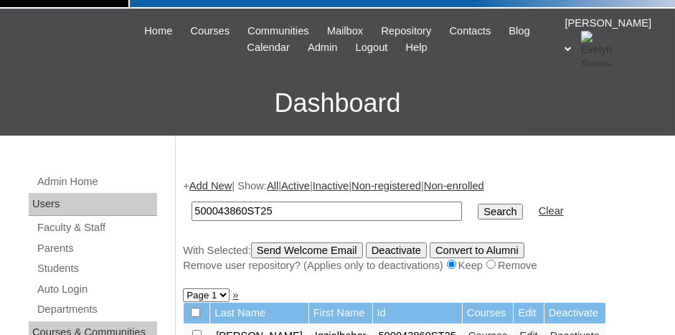
scroll to position [144, 0]
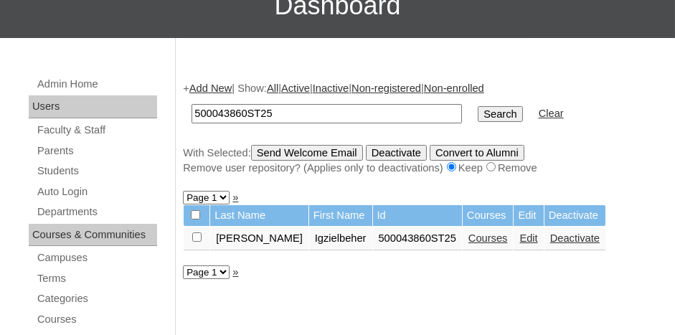
click at [197, 236] on input "checkbox" at bounding box center [196, 237] width 9 height 9
checkbox input "true"
click at [296, 151] on input "Send Welcome Email" at bounding box center [307, 153] width 112 height 16
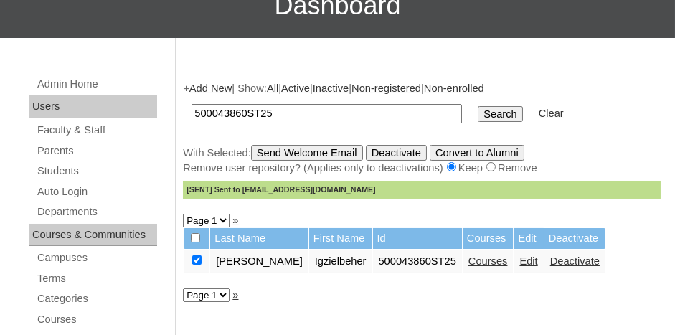
click at [469, 258] on link "Courses" at bounding box center [488, 260] width 39 height 11
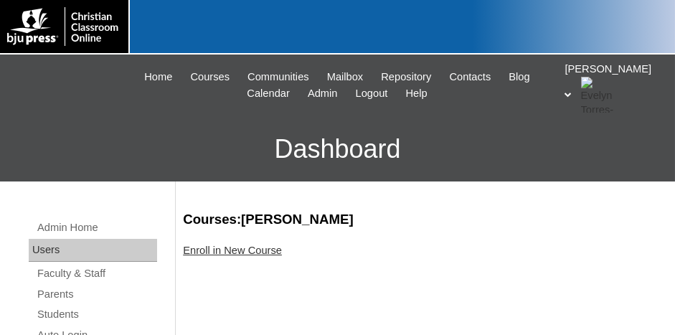
click at [221, 255] on link "Enroll in New Course" at bounding box center [232, 250] width 99 height 11
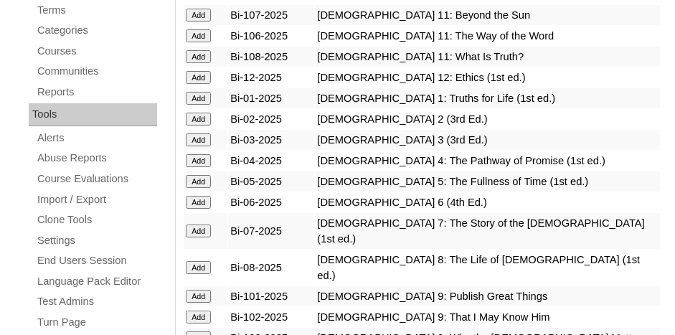
scroll to position [431, 0]
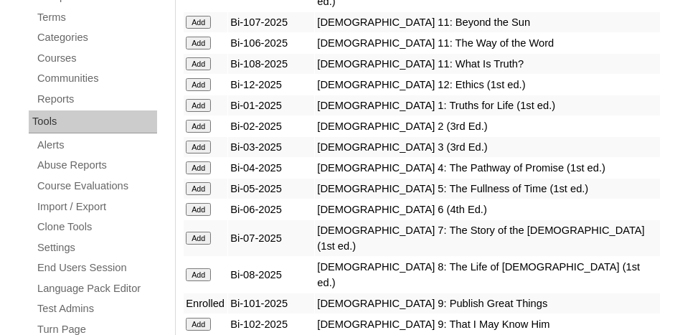
scroll to position [431, 0]
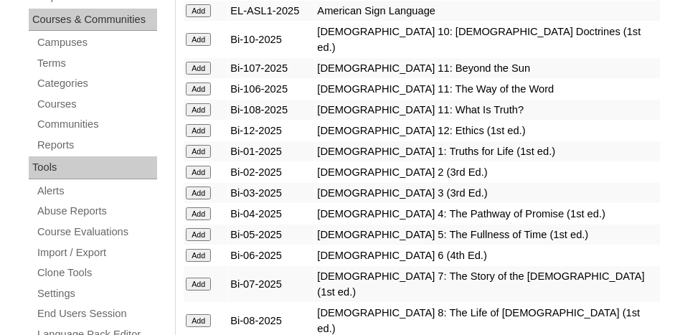
scroll to position [431, 0]
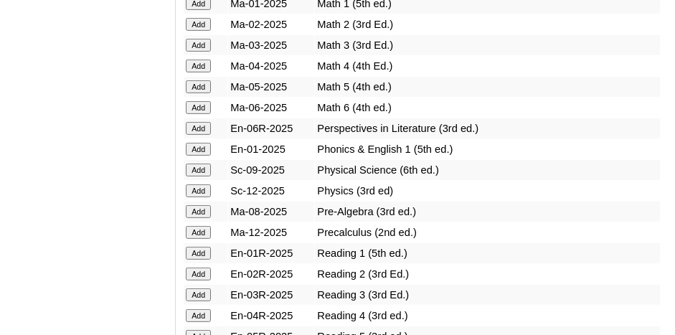
scroll to position [1507, 0]
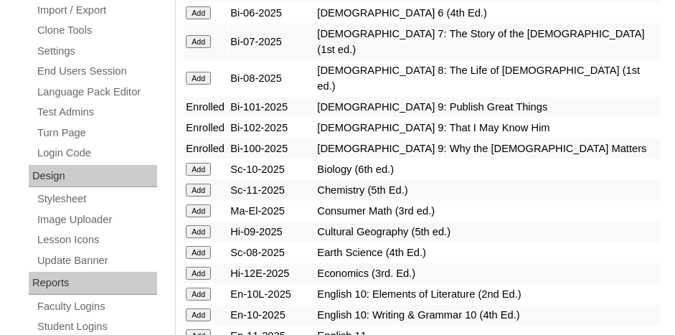
scroll to position [574, 0]
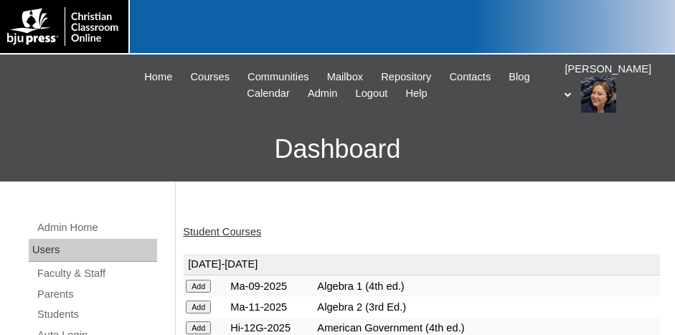
click at [200, 281] on input "Add" at bounding box center [198, 286] width 25 height 13
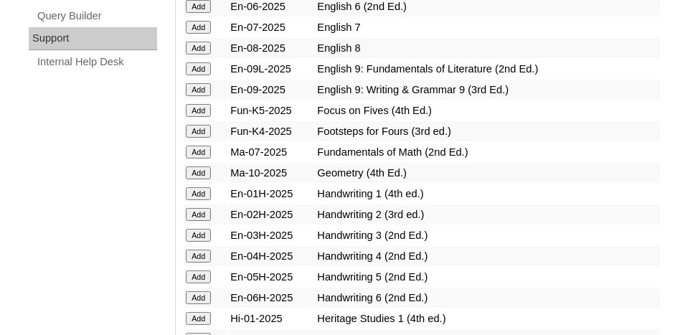
scroll to position [1005, 0]
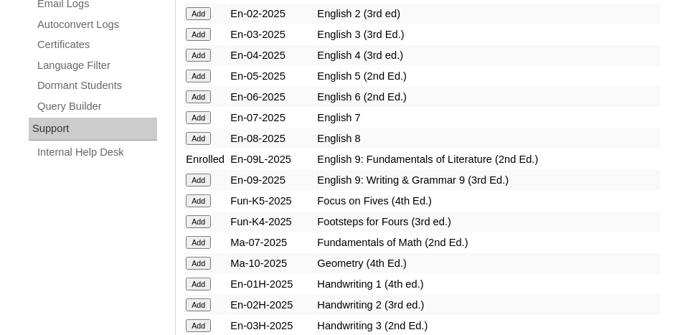
scroll to position [1005, 0]
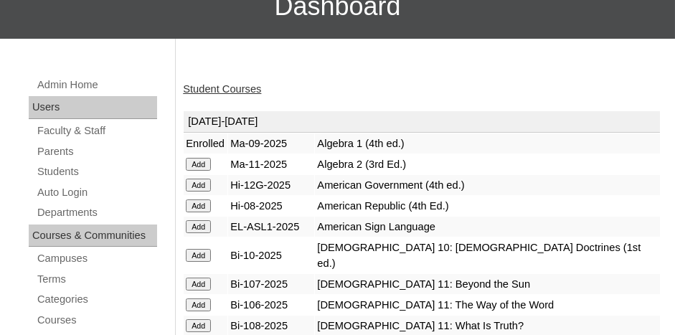
scroll to position [144, 0]
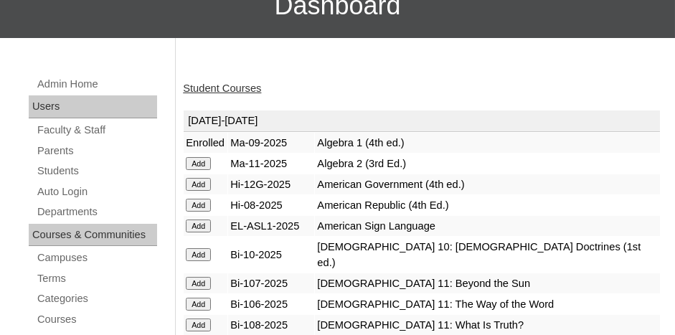
click at [221, 84] on link "Student Courses" at bounding box center [222, 88] width 78 height 11
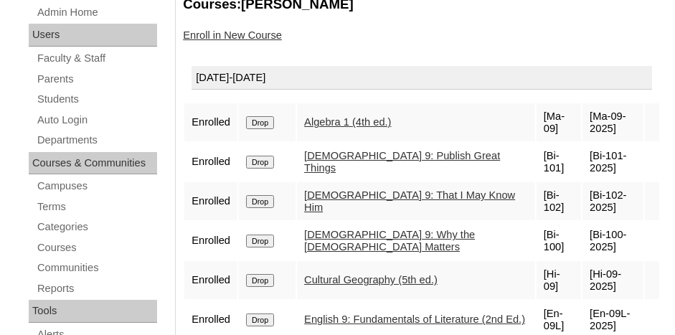
scroll to position [287, 0]
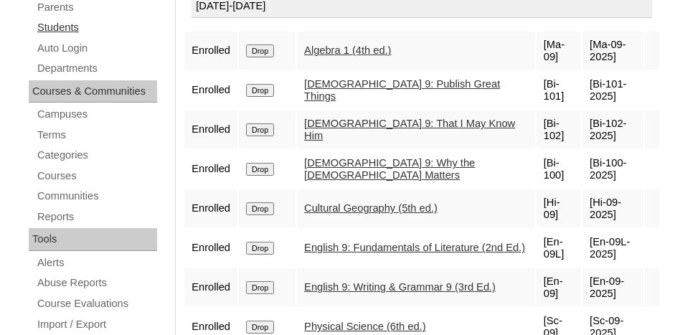
click at [69, 29] on link "Students" at bounding box center [96, 28] width 121 height 18
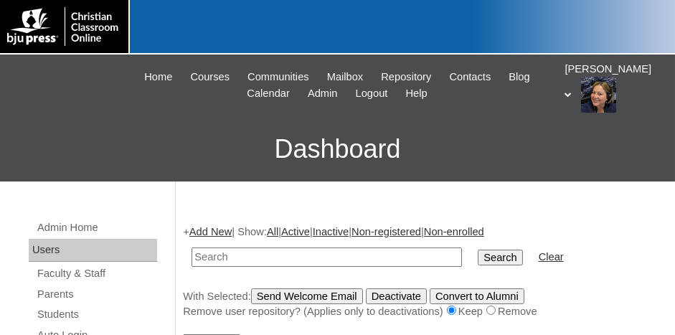
click at [218, 230] on link "Add New" at bounding box center [210, 231] width 42 height 11
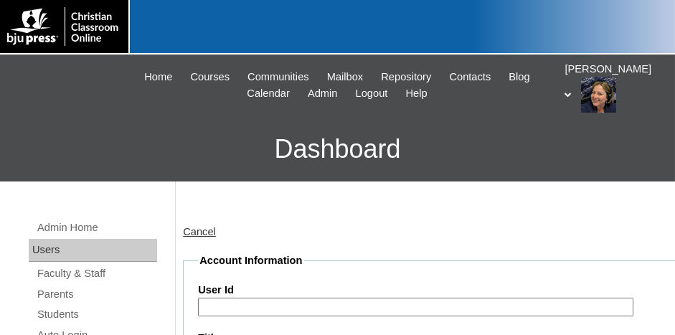
click at [310, 298] on input "User Id" at bounding box center [416, 307] width 436 height 19
paste input "500043860ST17"
type input "500043860ST26"
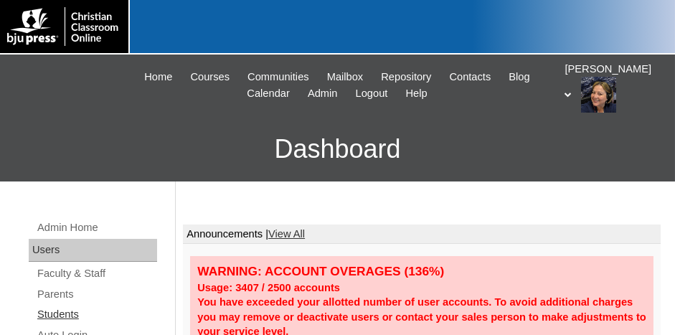
click at [60, 310] on link "Students" at bounding box center [96, 315] width 121 height 18
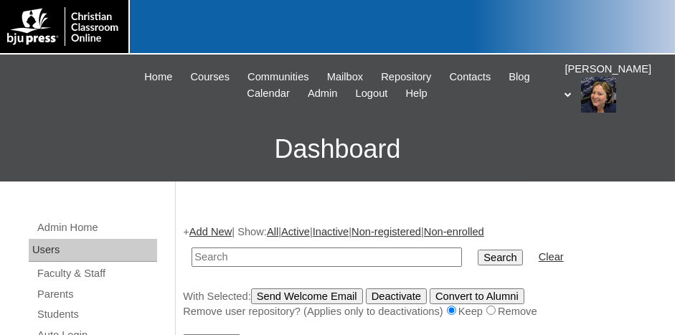
click at [225, 230] on link "Add New" at bounding box center [210, 231] width 42 height 11
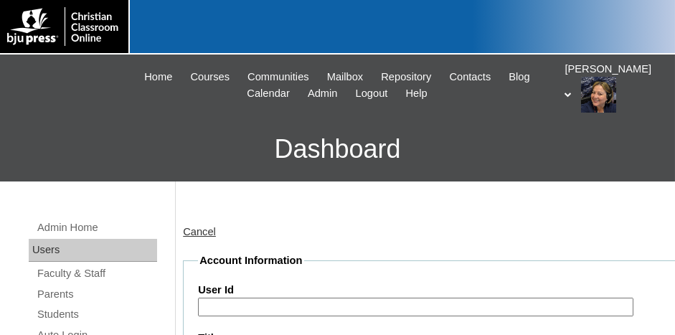
click at [307, 300] on input "User Id" at bounding box center [416, 307] width 436 height 19
paste input "500043860ST17"
type input "500043860ST26"
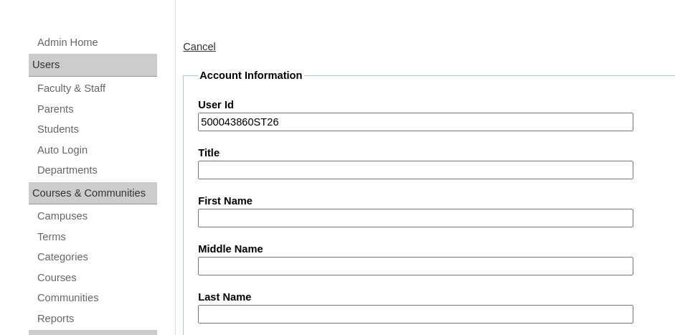
type input "a"
type input "[PERSON_NAME]"
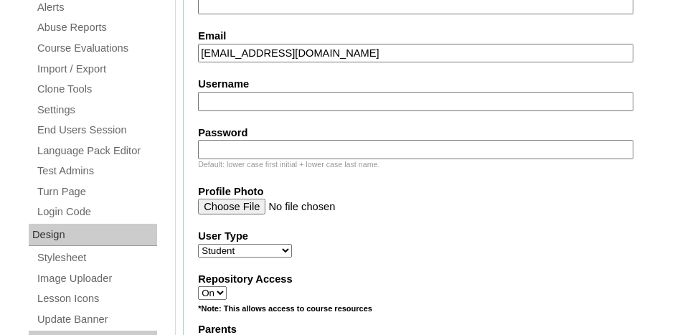
scroll to position [591, 0]
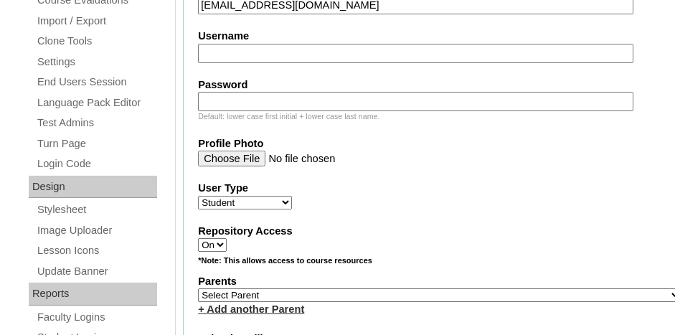
type input "a.zayas1101@gmail.com"
click at [456, 288] on select "Select Parent , Fautanu, Ma 1, 1 23-24 accountMorgan, Jason 6th Street Mennonit…" at bounding box center [440, 295] width 484 height 14
select select "36794"
click at [198, 288] on select "Select Parent , Fautanu, Ma 1, 1 23-24 accountMorgan, Jason 6th Street Mennonit…" at bounding box center [440, 295] width 484 height 14
drag, startPoint x: 563, startPoint y: 208, endPoint x: 563, endPoint y: 217, distance: 8.6
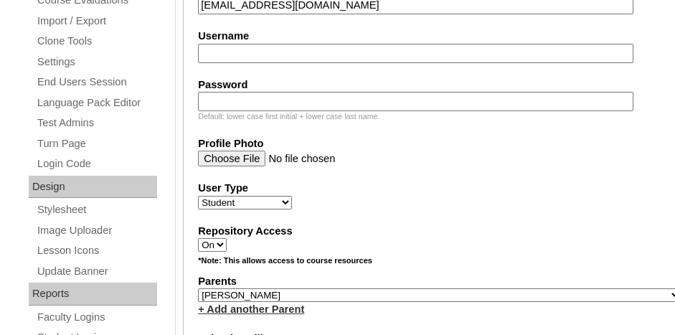
click at [564, 207] on fieldset "Account Information User Id 500043860ST26 Title First Name Alana Middle Name La…" at bounding box center [440, 254] width 514 height 1183
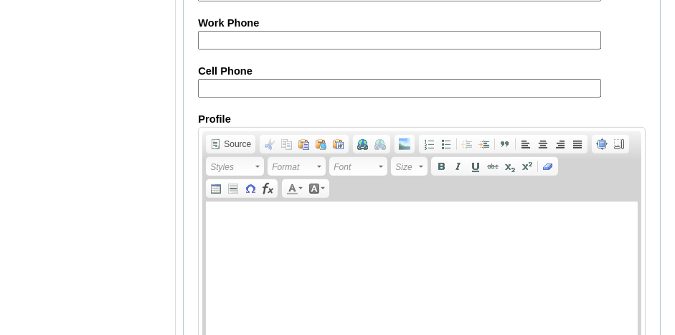
scroll to position [1881, 0]
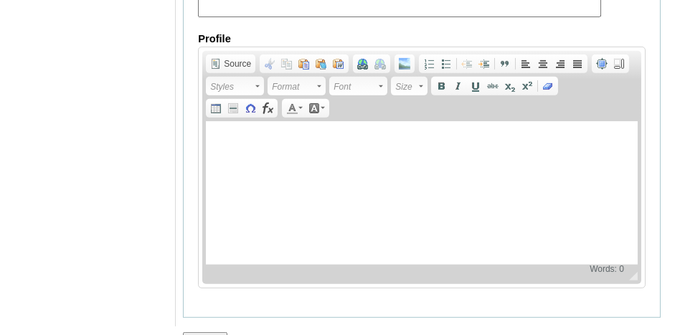
click at [214, 332] on input "Submit" at bounding box center [205, 340] width 44 height 16
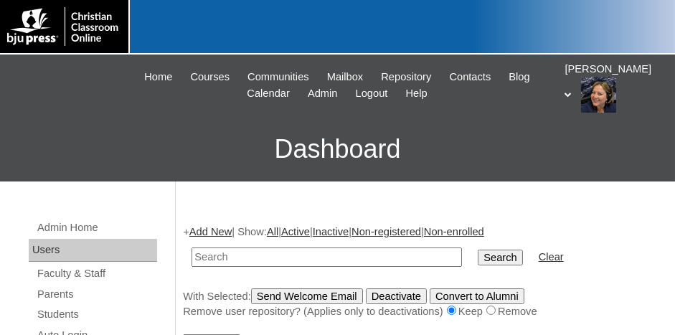
click at [239, 252] on input "text" at bounding box center [327, 257] width 271 height 19
type input "500043860ST25"
click at [478, 250] on input "Search" at bounding box center [500, 258] width 44 height 16
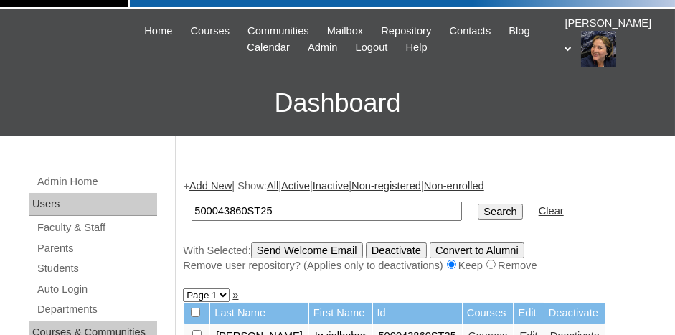
scroll to position [144, 0]
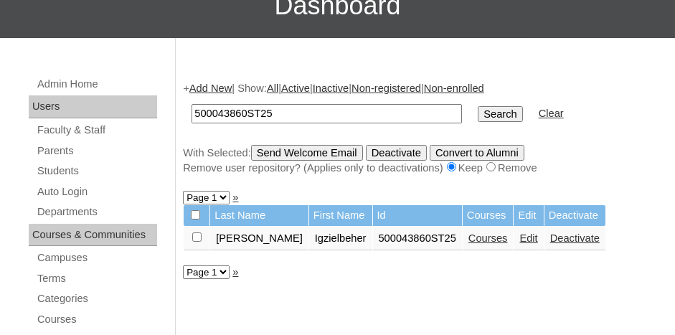
click at [275, 115] on input "500043860ST25" at bounding box center [327, 113] width 271 height 19
type input "500043860ST26"
click at [478, 106] on input "Search" at bounding box center [500, 114] width 44 height 16
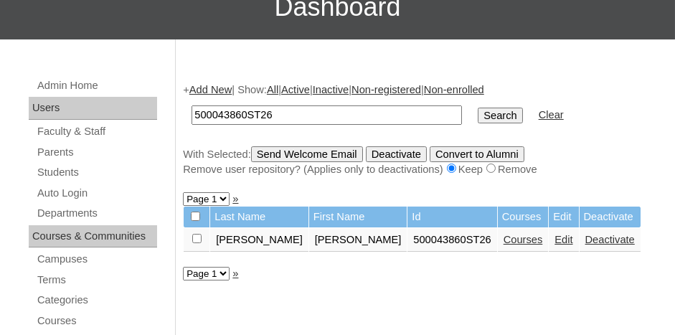
scroll to position [144, 0]
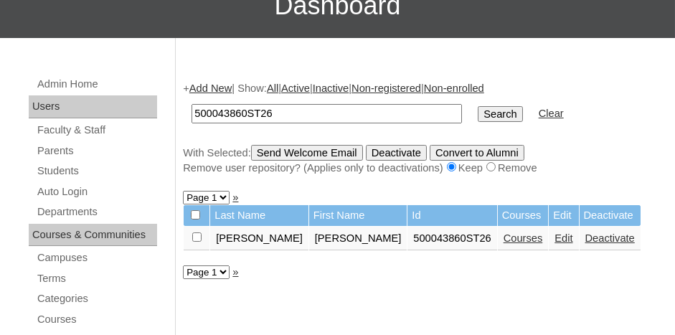
click at [195, 235] on input "checkbox" at bounding box center [196, 237] width 9 height 9
checkbox input "true"
click at [555, 238] on link "Edit" at bounding box center [564, 238] width 18 height 11
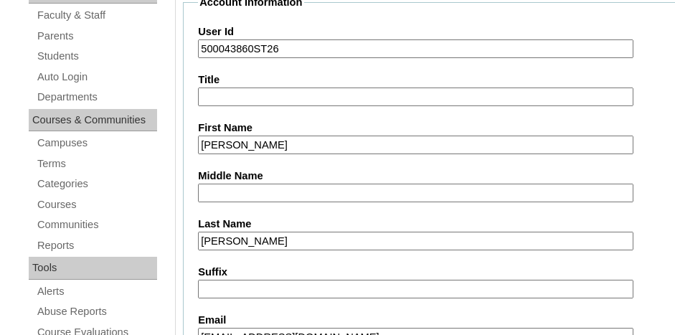
scroll to position [287, 0]
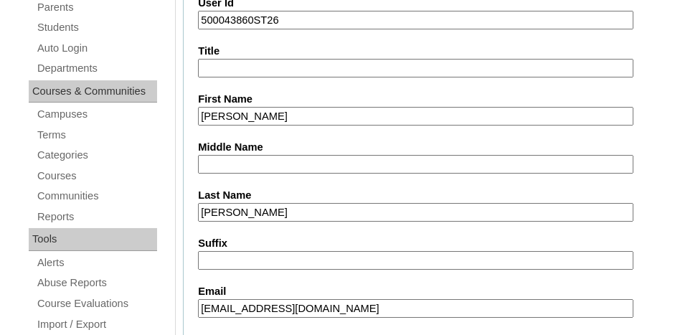
click at [248, 116] on input "Alana" at bounding box center [416, 116] width 436 height 19
type input "Alanna"
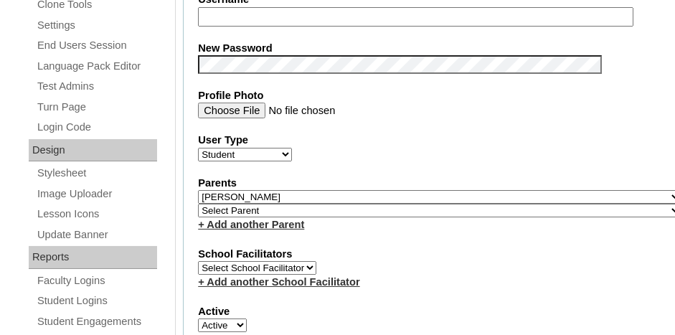
scroll to position [646, 0]
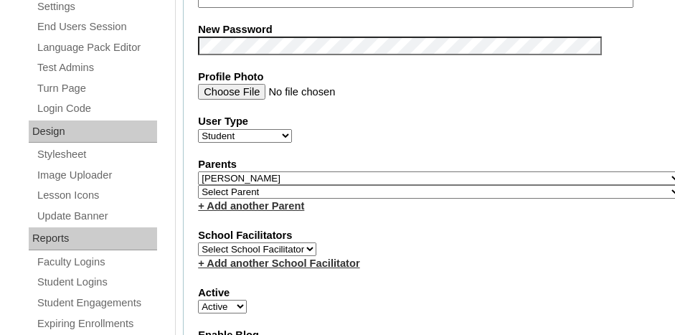
click at [407, 210] on fieldset "Account Information User Id 500043860ST26 Title First Name Alanna Middle Name L…" at bounding box center [440, 199] width 514 height 1185
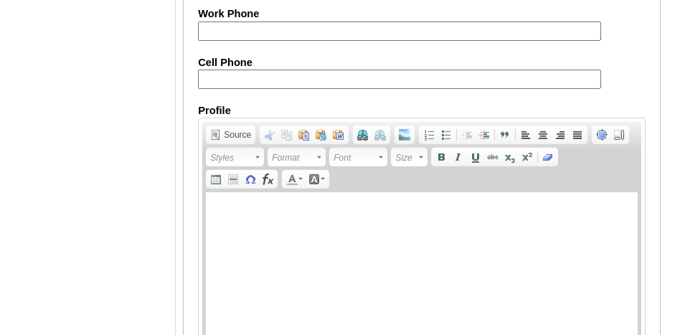
scroll to position [1882, 0]
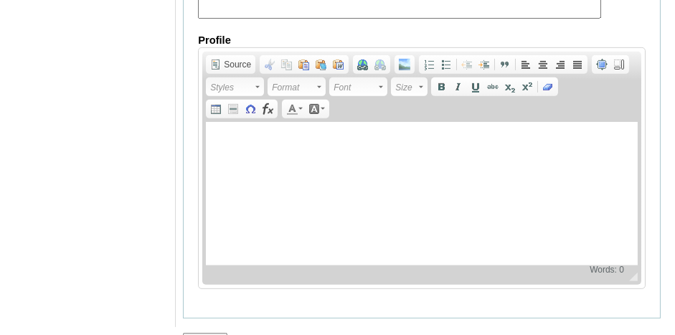
click at [210, 333] on input "Submit" at bounding box center [205, 341] width 44 height 16
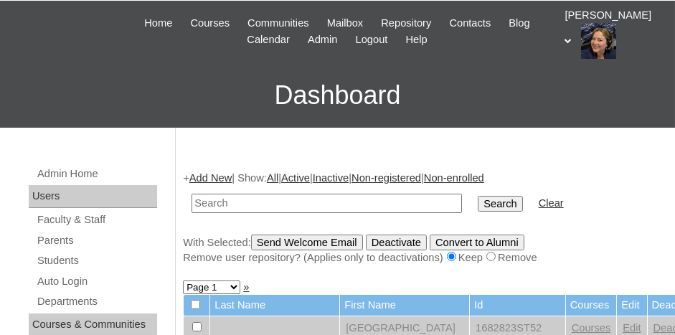
scroll to position [72, 0]
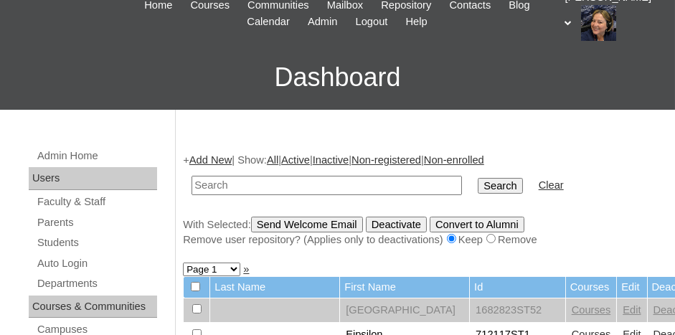
click at [233, 182] on input "text" at bounding box center [327, 185] width 271 height 19
type input "500043860ST26"
click at [478, 178] on input "Search" at bounding box center [500, 186] width 44 height 16
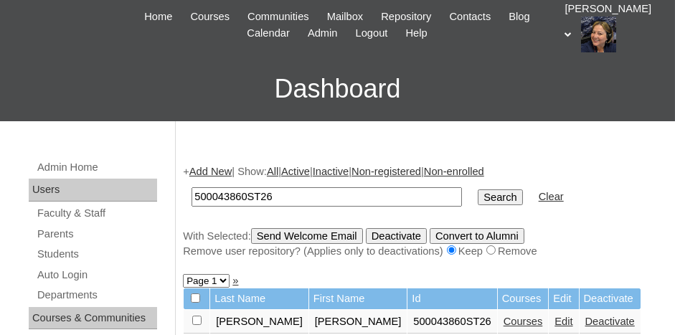
scroll to position [287, 0]
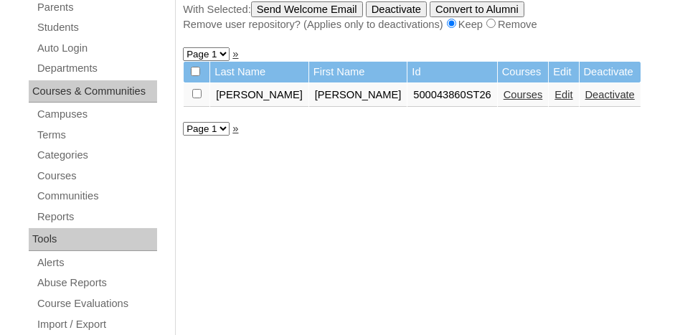
click at [199, 89] on input "checkbox" at bounding box center [196, 93] width 9 height 9
checkbox input "true"
click at [324, 2] on input "Send Welcome Email" at bounding box center [307, 9] width 112 height 16
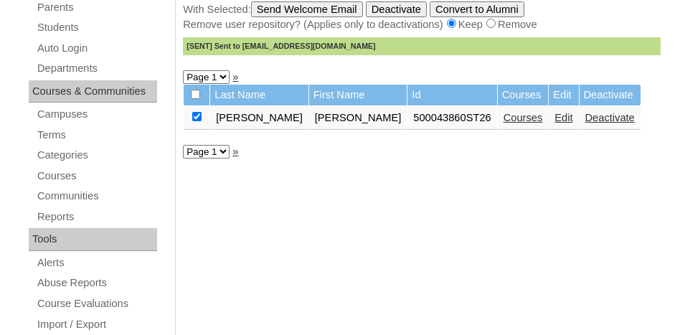
click at [504, 113] on link "Courses" at bounding box center [523, 117] width 39 height 11
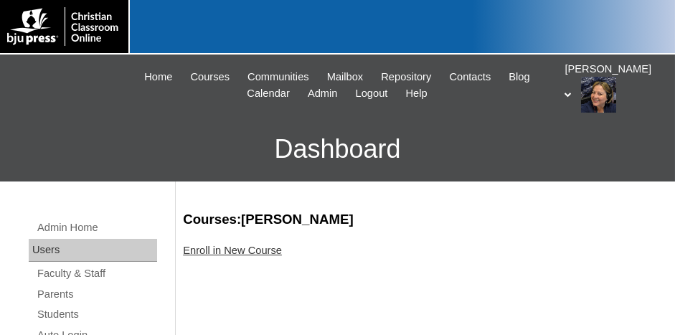
click at [241, 250] on link "Enroll in New Course" at bounding box center [232, 250] width 99 height 11
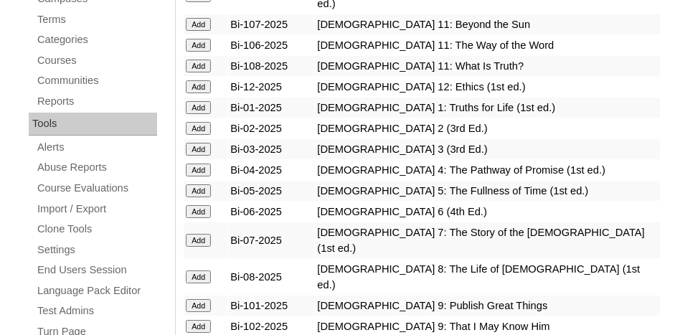
scroll to position [431, 0]
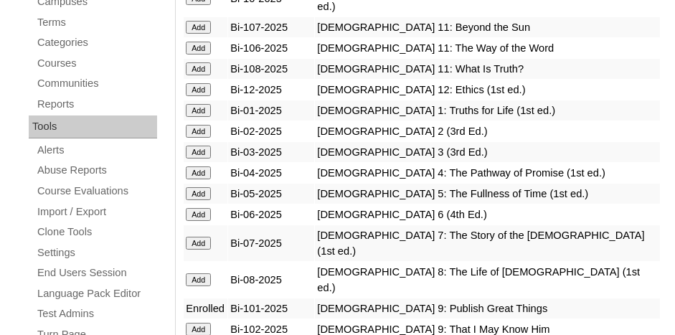
scroll to position [431, 0]
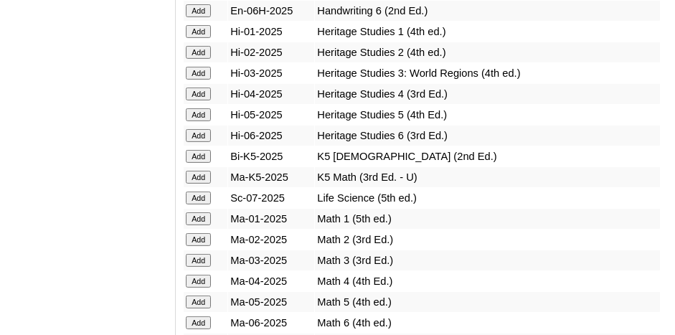
scroll to position [1435, 0]
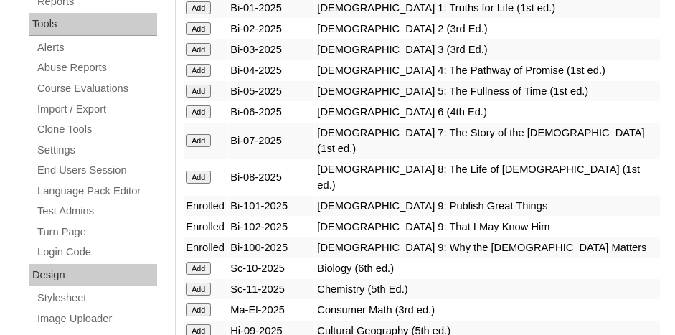
scroll to position [574, 0]
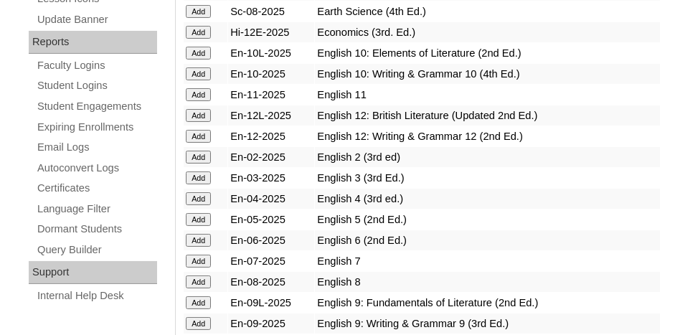
scroll to position [861, 0]
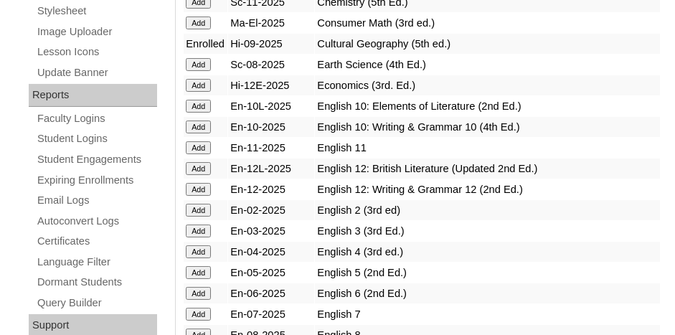
scroll to position [861, 0]
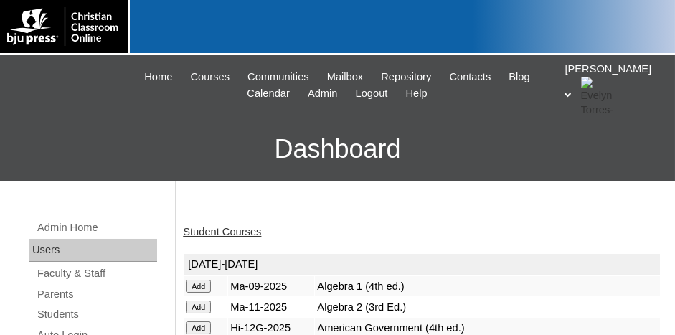
click at [235, 233] on link "Student Courses" at bounding box center [222, 231] width 78 height 11
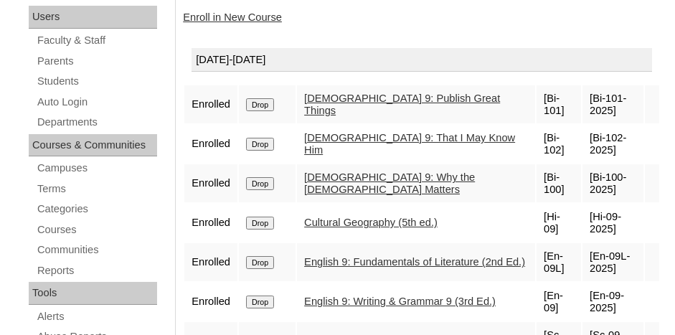
scroll to position [144, 0]
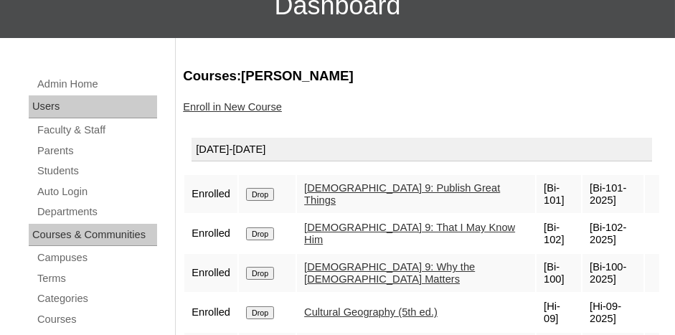
click at [236, 110] on link "Enroll in New Course" at bounding box center [232, 106] width 99 height 11
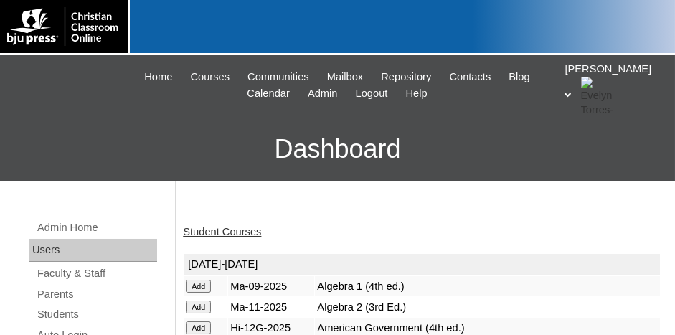
click at [199, 283] on input "Add" at bounding box center [198, 286] width 25 height 13
click at [252, 232] on link "Student Courses" at bounding box center [222, 231] width 78 height 11
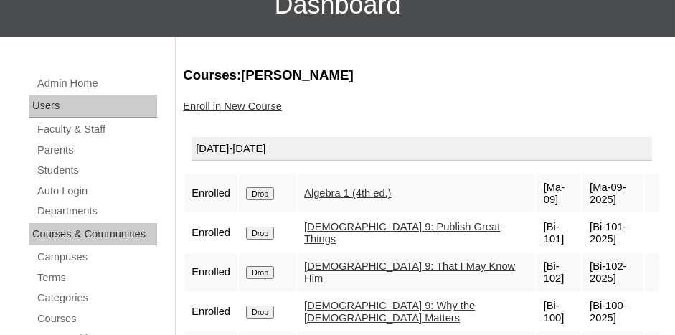
scroll to position [144, 0]
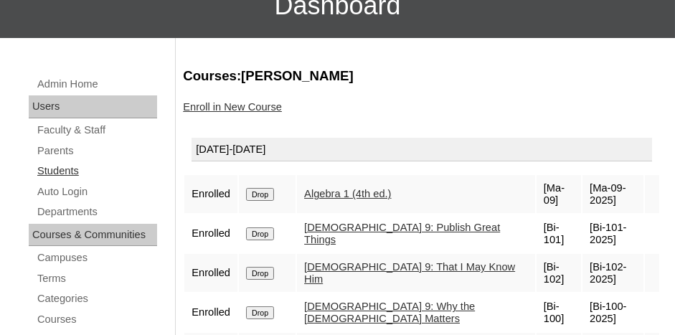
click at [74, 169] on link "Students" at bounding box center [96, 171] width 121 height 18
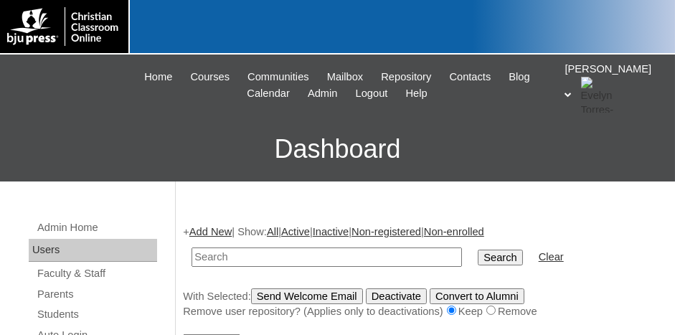
click at [205, 228] on link "Add New" at bounding box center [210, 231] width 42 height 11
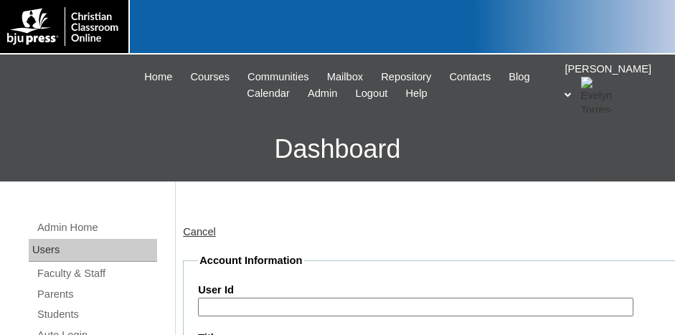
drag, startPoint x: 283, startPoint y: 296, endPoint x: 286, endPoint y: 287, distance: 9.1
click at [283, 292] on label "User Id" at bounding box center [440, 290] width 484 height 15
click at [283, 298] on input "User Id" at bounding box center [416, 307] width 436 height 19
paste input "500043860ST17"
type input "500043860ST27"
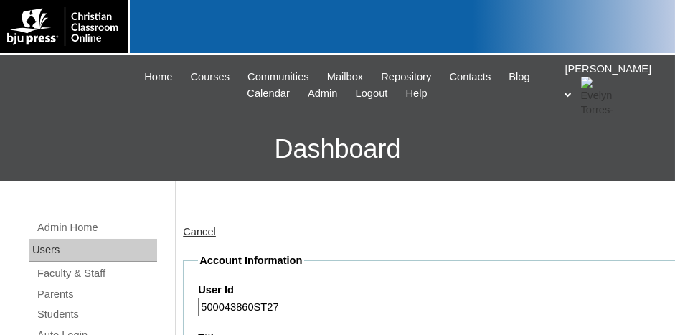
scroll to position [185, 0]
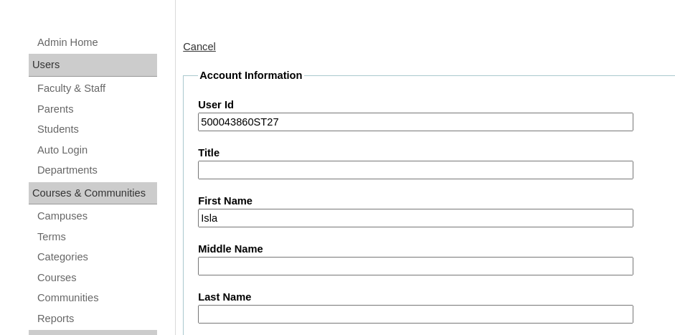
type input "Isla"
type input "[PERSON_NAME]"
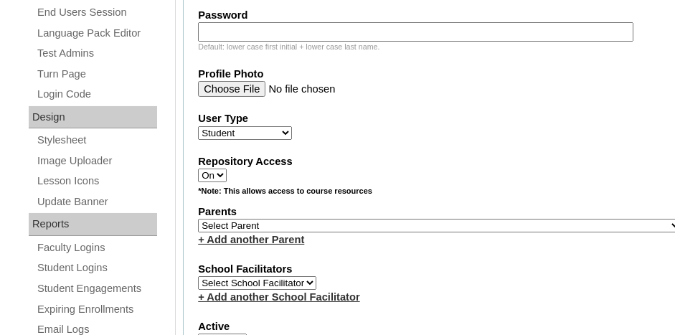
scroll to position [734, 0]
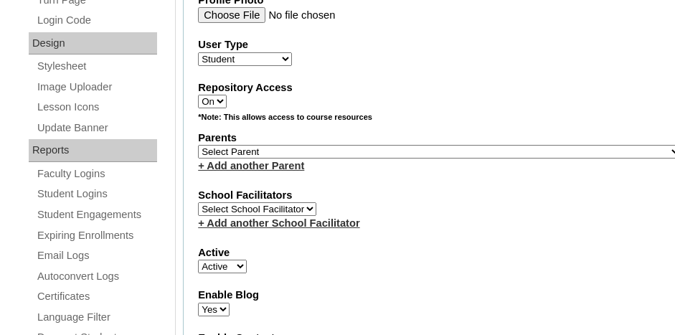
type input "bettyramirez@opotonline.net"
click at [469, 145] on select "Select Parent , Fautanu, Ma 1, 1 23-24 accountMorgan, Jason 6th Street Mennonit…" at bounding box center [440, 152] width 484 height 14
select select "36794"
click at [198, 145] on select "Select Parent , Fautanu, Ma 1, 1 23-24 accountMorgan, Jason 6th Street Mennonit…" at bounding box center [440, 152] width 484 height 14
click at [418, 188] on label "School Facilitators" at bounding box center [440, 195] width 484 height 15
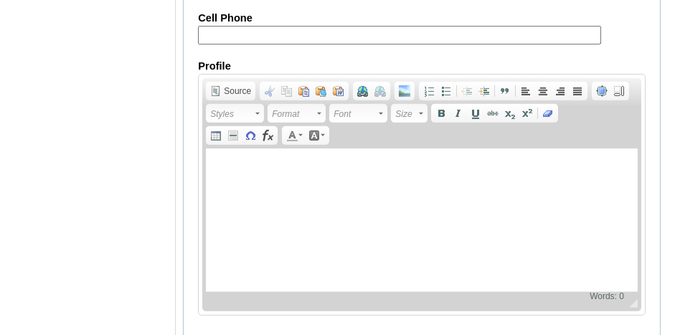
scroll to position [1881, 0]
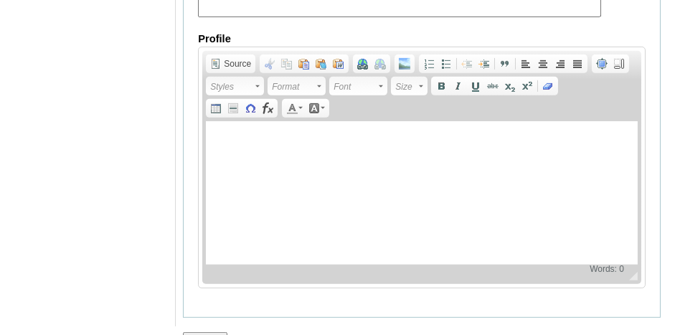
click at [207, 332] on input "Submit" at bounding box center [205, 340] width 44 height 16
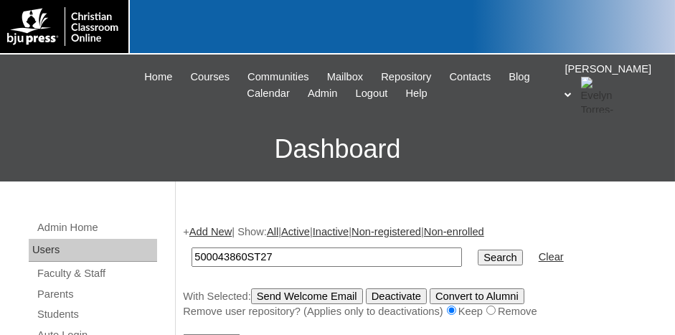
type input "500043860ST27"
click at [478, 250] on input "Search" at bounding box center [500, 258] width 44 height 16
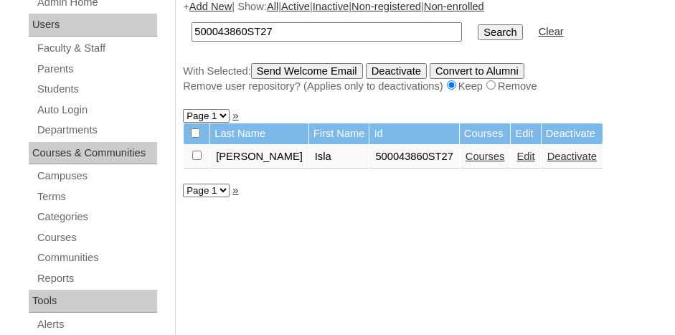
scroll to position [144, 0]
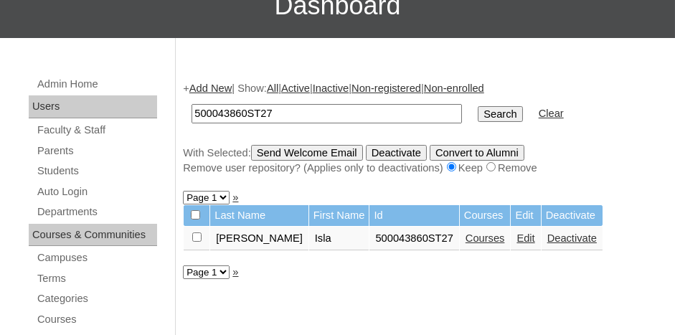
click at [196, 236] on input "checkbox" at bounding box center [196, 237] width 9 height 9
checkbox input "true"
click at [324, 152] on input "Send Welcome Email" at bounding box center [307, 153] width 112 height 16
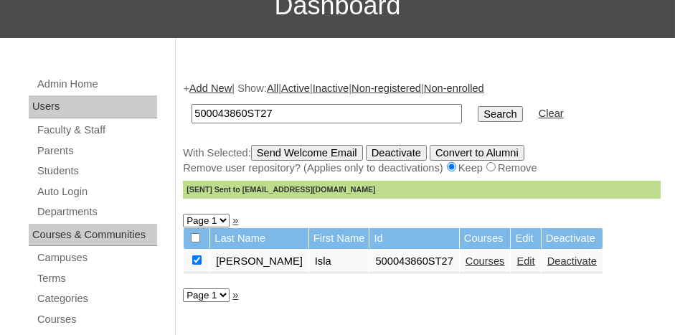
click at [466, 260] on link "Courses" at bounding box center [485, 260] width 39 height 11
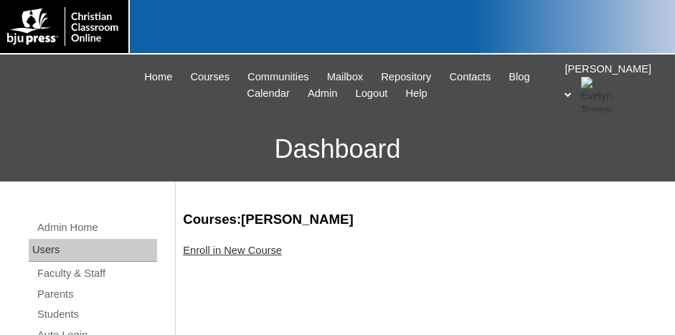
click at [267, 254] on link "Enroll in New Course" at bounding box center [232, 250] width 99 height 11
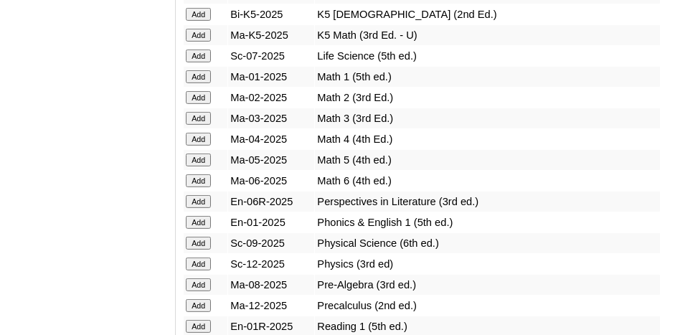
scroll to position [1507, 0]
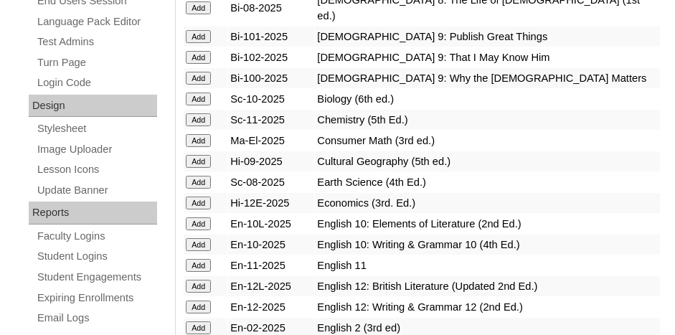
scroll to position [646, 0]
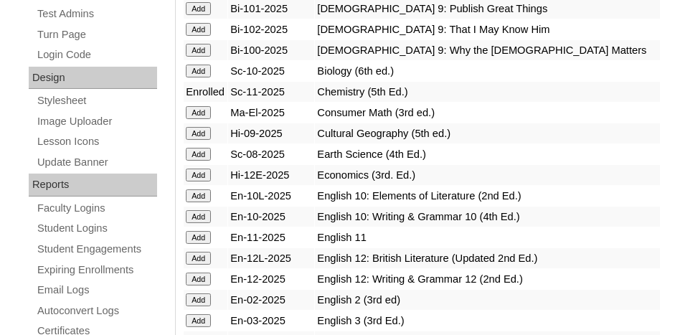
scroll to position [718, 0]
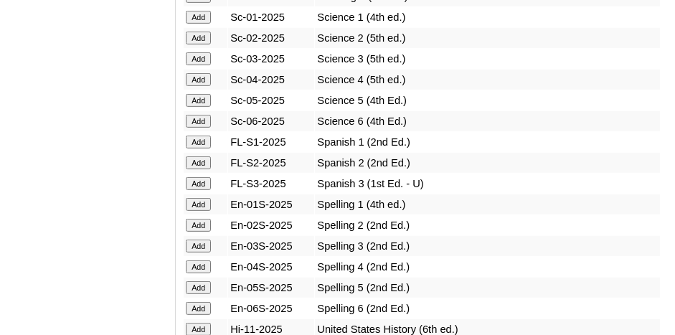
scroll to position [1938, 0]
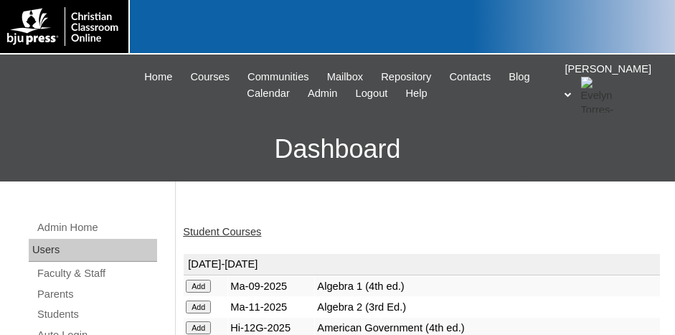
drag, startPoint x: 0, startPoint y: 0, endPoint x: 233, endPoint y: 230, distance: 327.3
click at [233, 230] on link "Student Courses" at bounding box center [222, 231] width 78 height 11
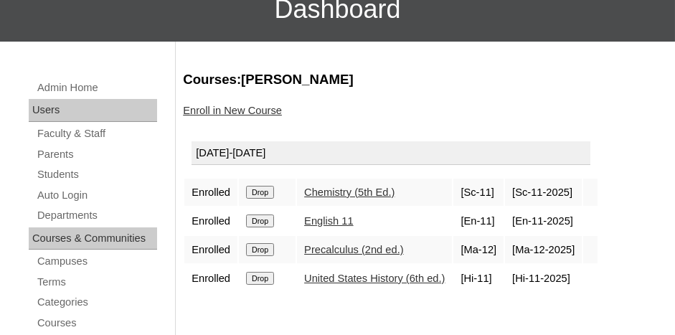
scroll to position [144, 0]
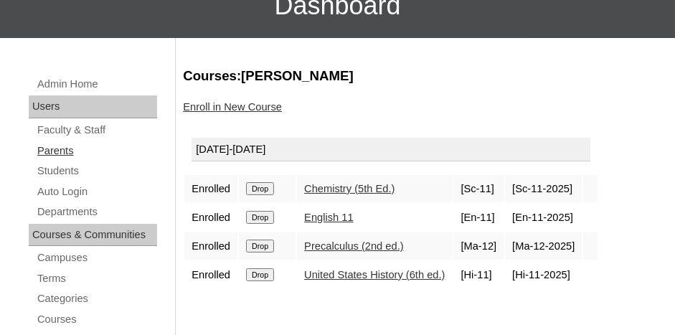
click at [67, 152] on link "Parents" at bounding box center [96, 151] width 121 height 18
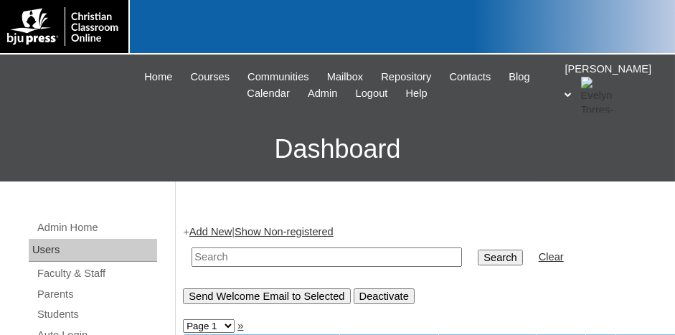
click at [215, 229] on link "Add New" at bounding box center [210, 231] width 42 height 11
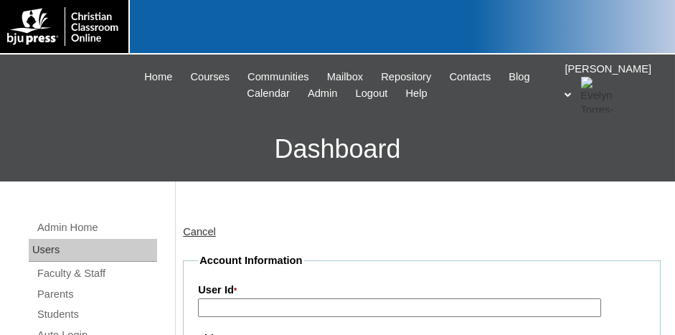
click at [393, 299] on input "User Id *" at bounding box center [399, 308] width 403 height 19
paste input "500043860ST17"
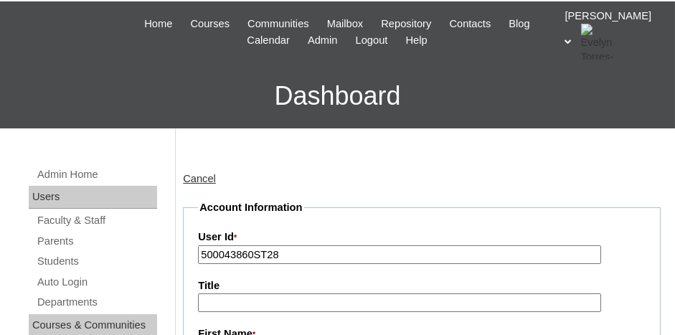
scroll to position [144, 0]
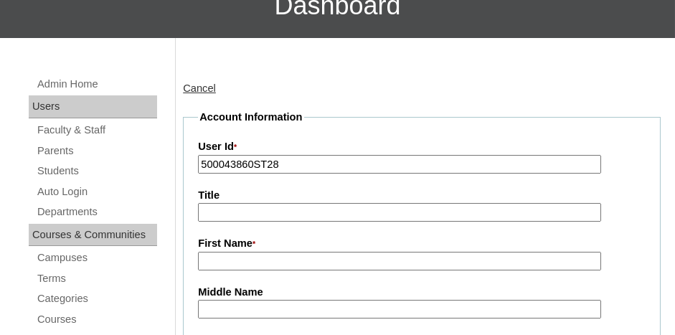
type input "500043860ST28"
click at [290, 210] on input "Title" at bounding box center [399, 212] width 403 height 19
click at [285, 253] on input "First Name *" at bounding box center [399, 261] width 403 height 19
type input "Yahweh"
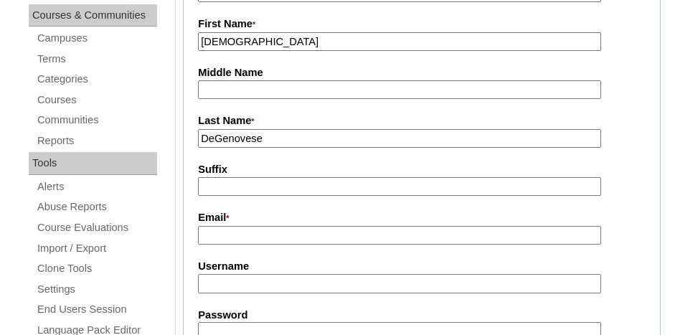
scroll to position [403, 0]
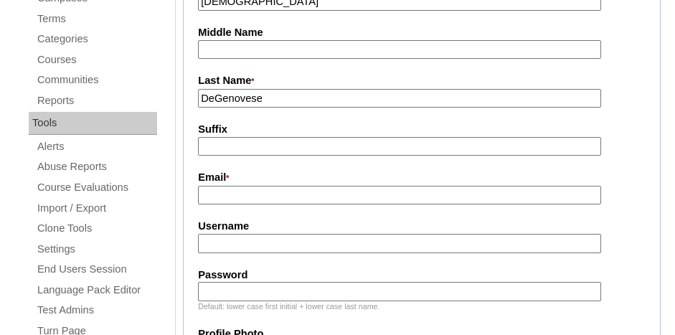
type input "DeGenovese"
click at [281, 196] on input "Email *" at bounding box center [399, 195] width 403 height 19
type input "homeschoolingmybabes@gamil.com"
type input "United States"
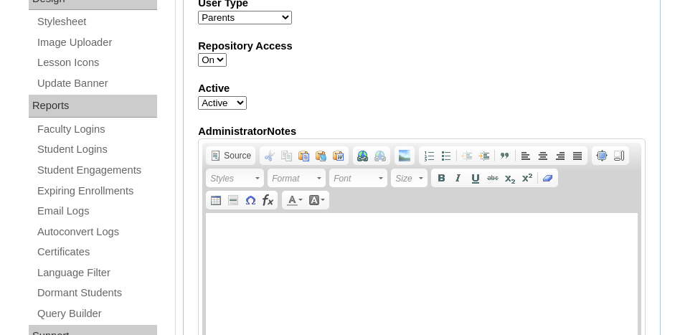
scroll to position [690, 0]
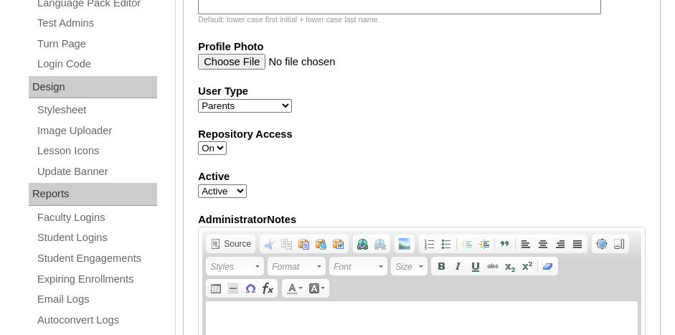
click at [271, 100] on select "Faculty Staff Student Parents School Facilitators" at bounding box center [245, 106] width 94 height 14
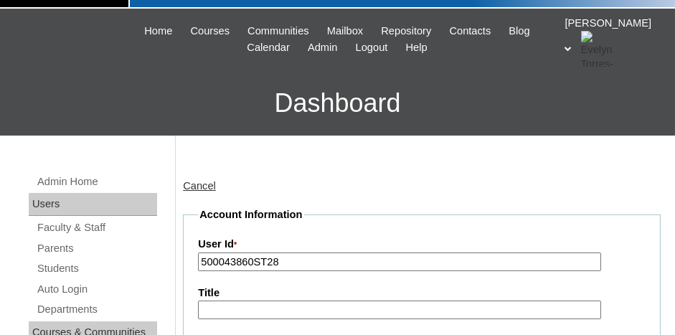
scroll to position [44, 0]
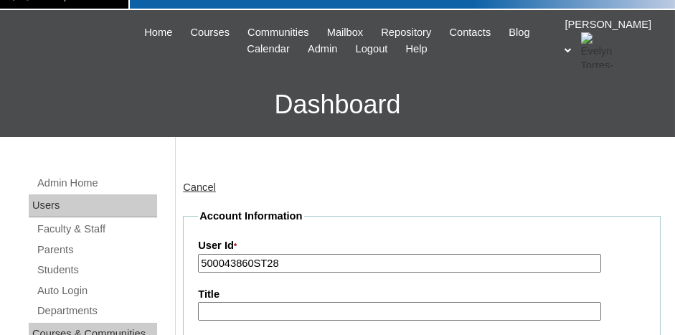
click at [195, 182] on link "Cancel" at bounding box center [199, 187] width 33 height 11
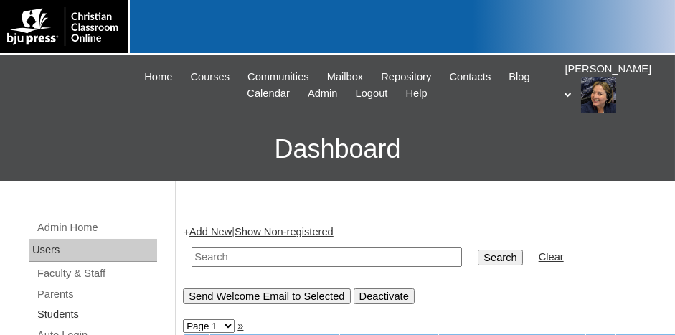
click at [71, 310] on link "Students" at bounding box center [96, 315] width 121 height 18
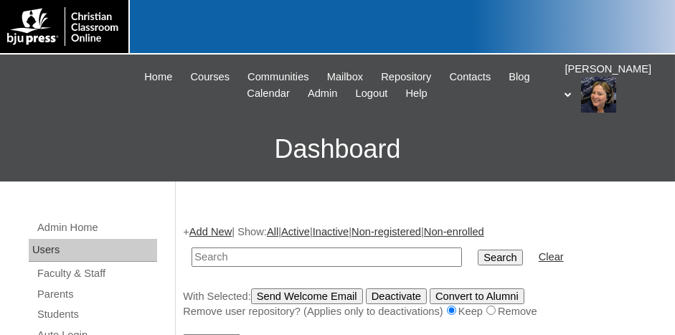
click at [227, 230] on link "Add New" at bounding box center [210, 231] width 42 height 11
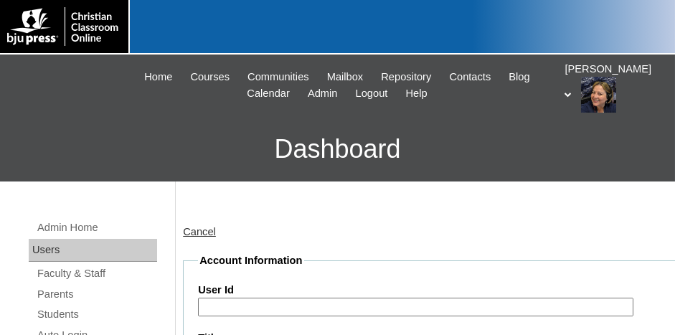
click at [276, 304] on input "User Id" at bounding box center [416, 307] width 436 height 19
paste input "500043860ST17"
type input "500043860ST28"
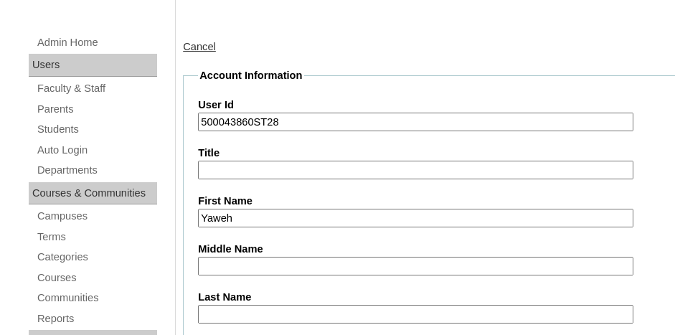
type input "Yaweh"
type input "DeGenovese"
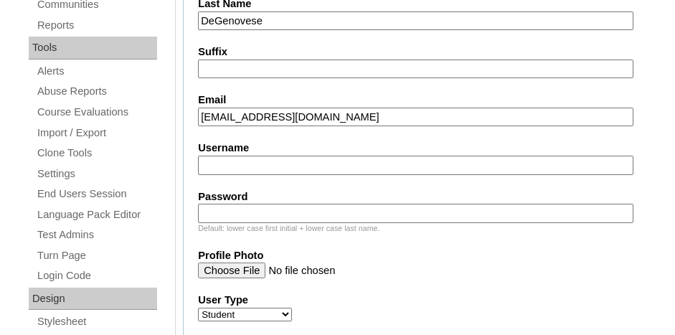
scroll to position [519, 0]
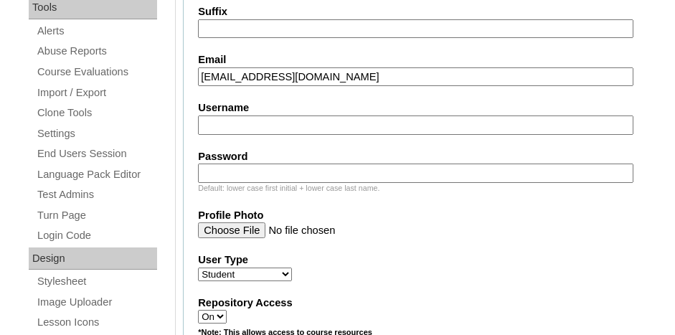
type input "homeschoolingmybabes@gmail.com"
click at [418, 222] on input "Profile Photo" at bounding box center [416, 230] width 436 height 16
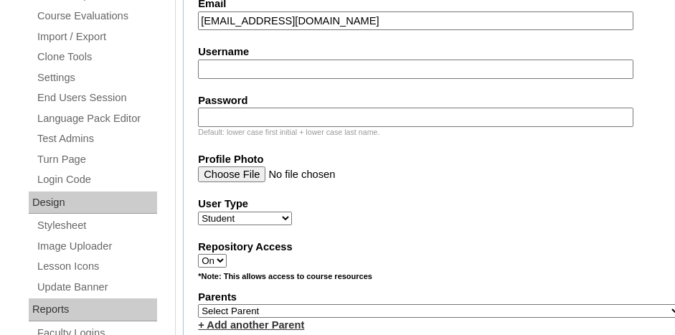
scroll to position [591, 0]
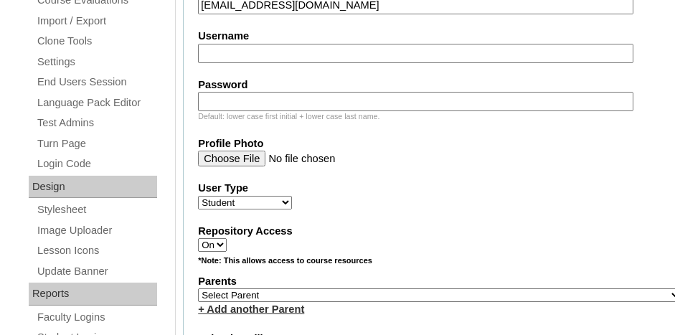
click at [410, 288] on select "Select Parent , Fautanu, Ma 1, 1 23-24 accountMorgan, Jason 6th Street Mennonit…" at bounding box center [440, 295] width 484 height 14
click at [198, 288] on select "Select Parent , Fautanu, Ma 1, 1 23-24 accountMorgan, Jason 6th Street Mennonit…" at bounding box center [440, 295] width 484 height 14
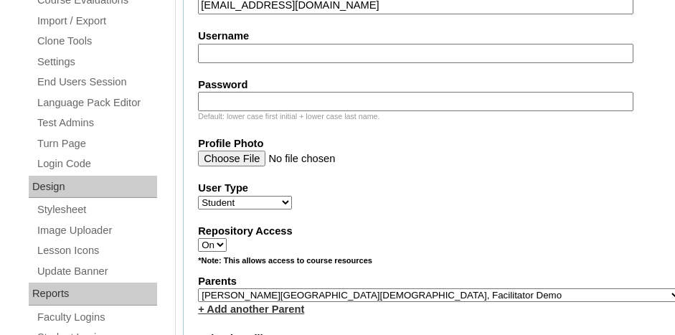
select select "36794"
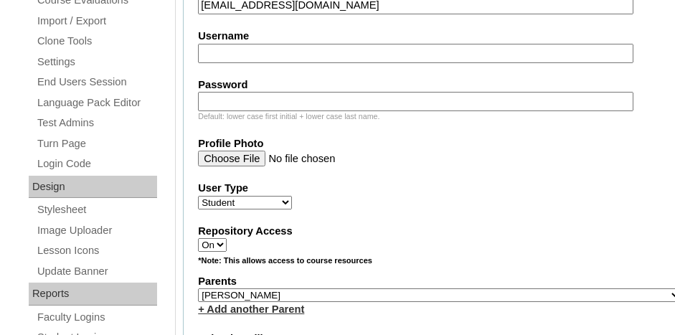
click at [198, 288] on select "Select Parent , Fautanu, Ma 1, 1 23-24 accountMorgan, Jason 6th Street Mennonit…" at bounding box center [440, 295] width 484 height 14
click at [555, 239] on div "Repository Access On Off" at bounding box center [440, 238] width 484 height 29
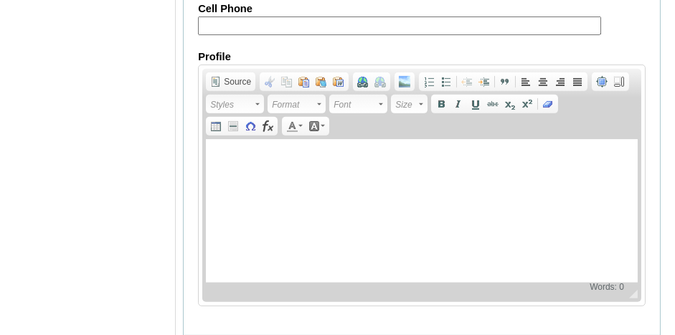
scroll to position [1881, 0]
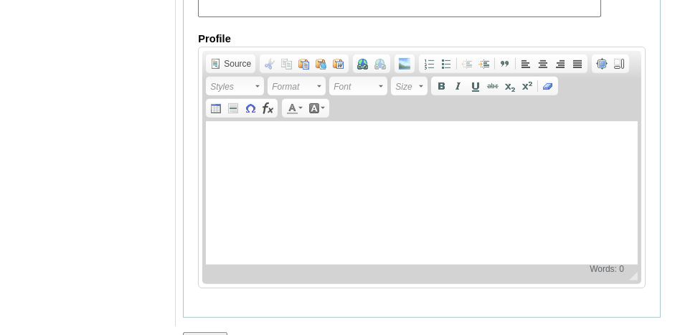
click at [211, 332] on input "Submit" at bounding box center [205, 340] width 44 height 16
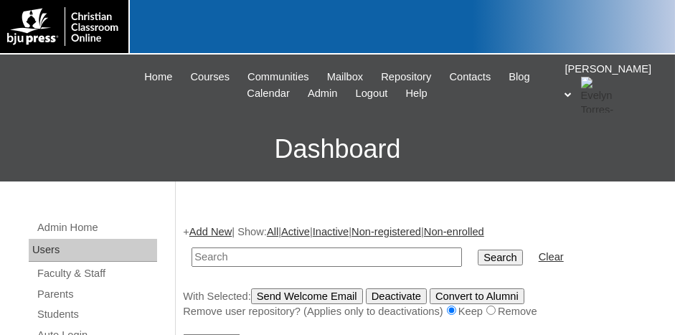
click at [229, 258] on input "text" at bounding box center [327, 257] width 271 height 19
paste input "500043860ST17"
type input "500043860ST29"
click at [478, 250] on input "Search" at bounding box center [500, 258] width 44 height 16
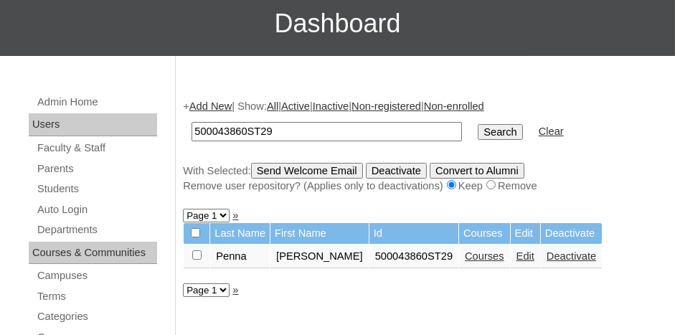
scroll to position [144, 0]
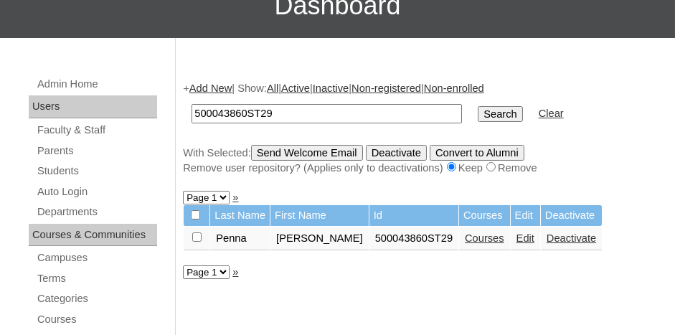
click at [199, 234] on input "checkbox" at bounding box center [196, 237] width 9 height 9
checkbox input "true"
click at [465, 236] on link "Courses" at bounding box center [484, 238] width 39 height 11
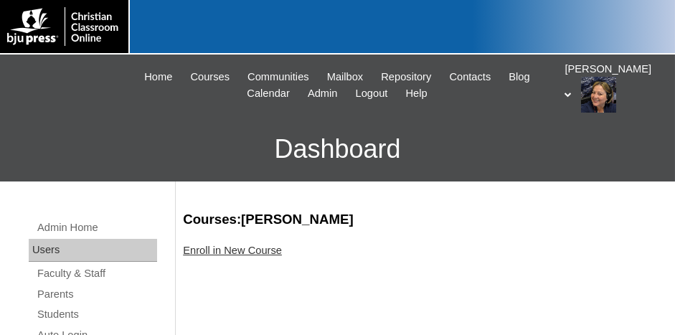
click at [228, 253] on link "Enroll in New Course" at bounding box center [232, 250] width 99 height 11
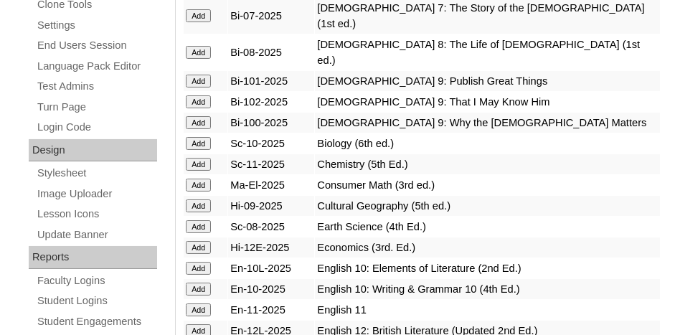
scroll to position [646, 0]
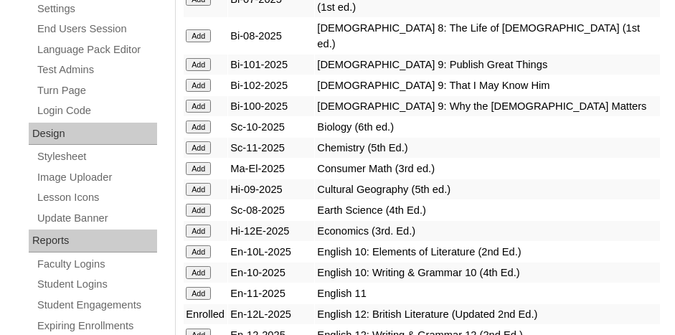
scroll to position [718, 0]
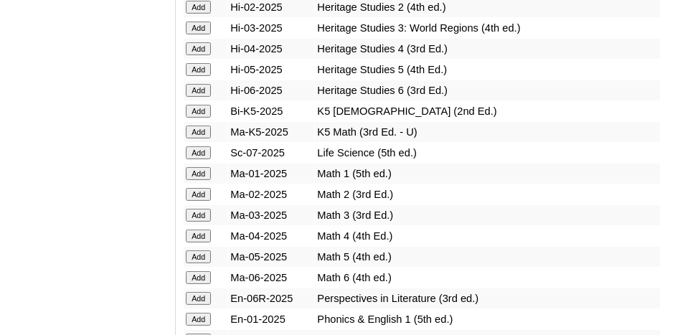
scroll to position [1435, 0]
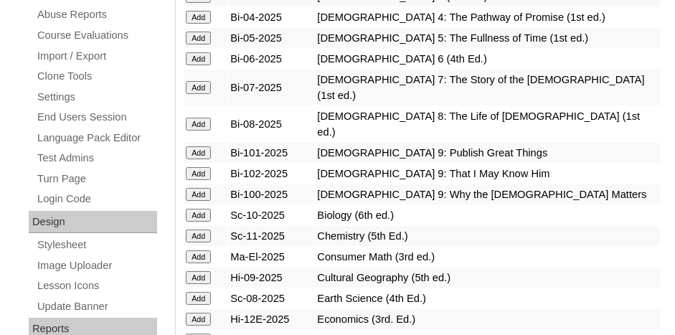
scroll to position [574, 0]
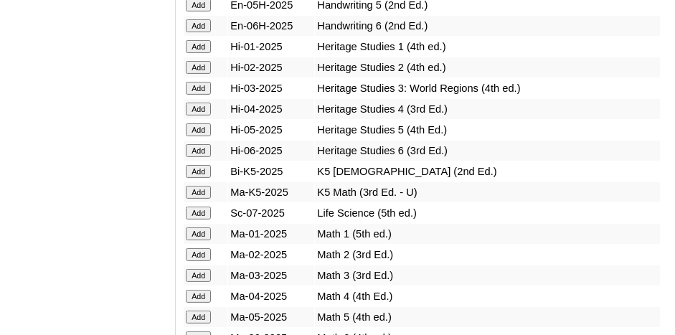
scroll to position [1435, 0]
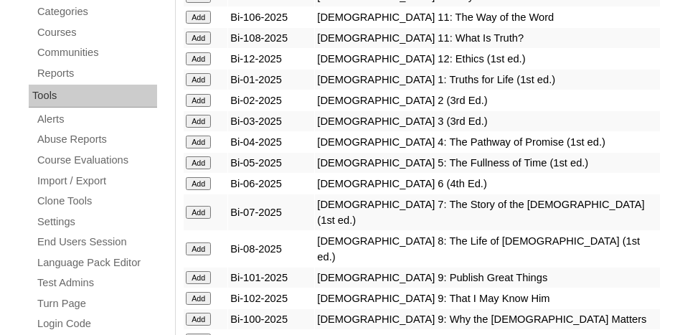
scroll to position [502, 0]
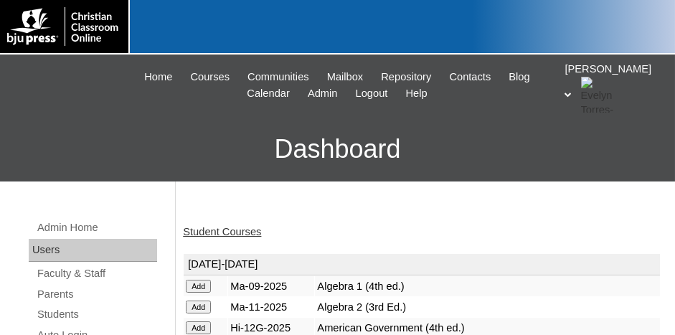
click at [248, 232] on link "Student Courses" at bounding box center [222, 231] width 78 height 11
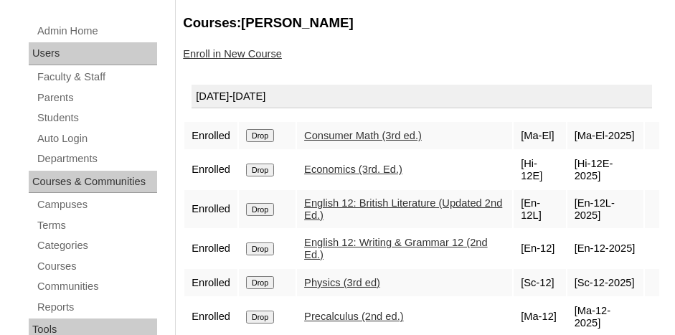
scroll to position [215, 0]
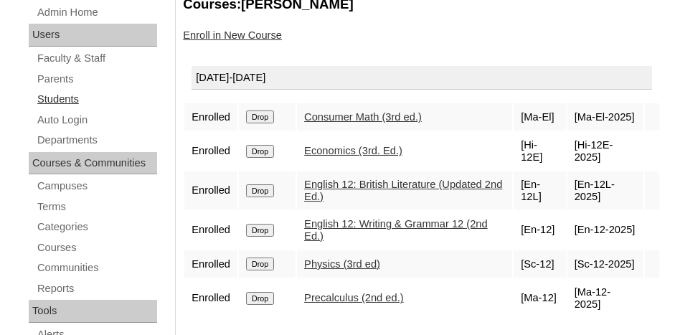
click at [50, 99] on link "Students" at bounding box center [96, 99] width 121 height 18
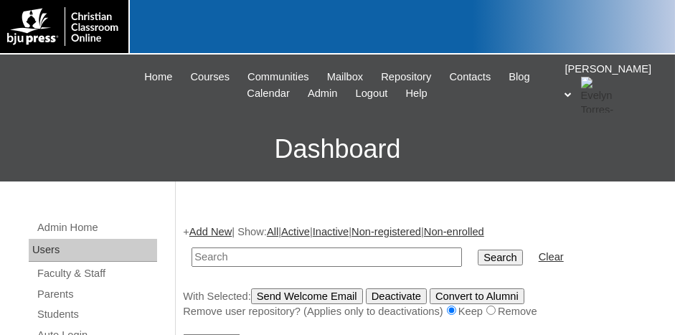
click at [216, 231] on link "Add New" at bounding box center [210, 231] width 42 height 11
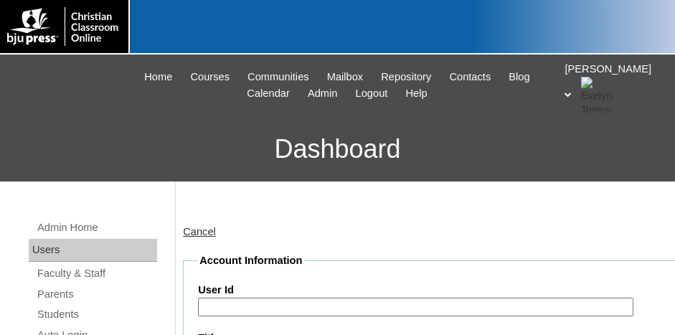
click at [258, 301] on input "User Id" at bounding box center [416, 307] width 436 height 19
paste input "500043860ST17"
type input "500043860ST30"
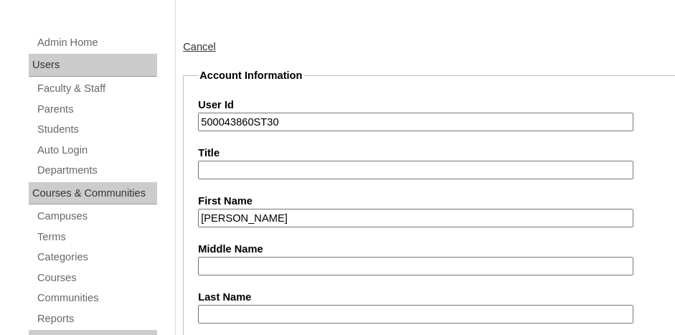
type input "Samuel"
type input "Greene"
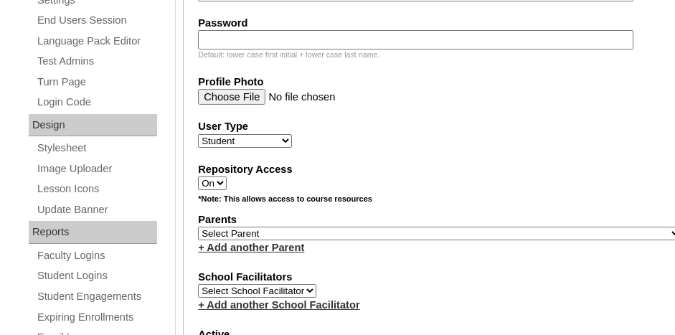
scroll to position [662, 0]
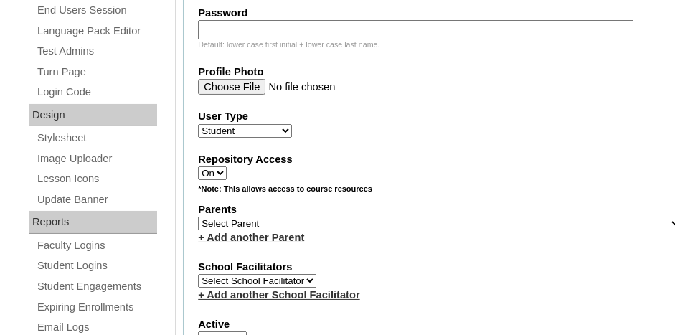
type input "allysongreene@hotmail.com"
click at [360, 217] on select "Select Parent , Fautanu, Ma 1, 1 23-24 accountMorgan, Jason 6th Street Mennonit…" at bounding box center [440, 224] width 484 height 14
select select "36794"
click at [198, 217] on select "Select Parent , Fautanu, Ma 1, 1 23-24 accountMorgan, Jason 6th Street Mennonit…" at bounding box center [440, 224] width 484 height 14
click at [455, 268] on div "School Facilitators Select School Facilitator + Add another School Facilitator" at bounding box center [440, 281] width 484 height 43
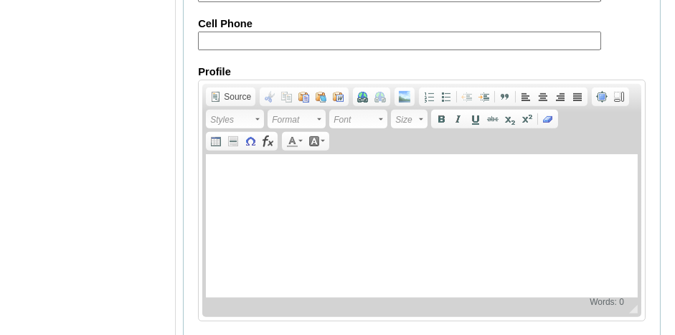
scroll to position [1881, 0]
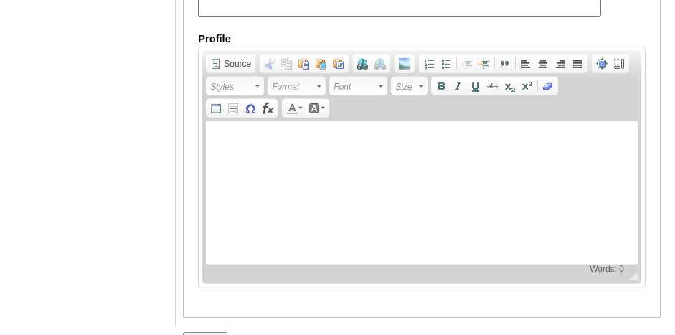
click at [212, 332] on input "Submit" at bounding box center [205, 340] width 44 height 16
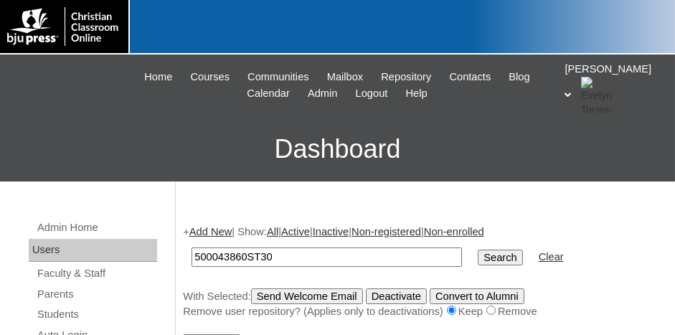
type input "500043860ST30"
click at [478, 250] on input "Search" at bounding box center [500, 258] width 44 height 16
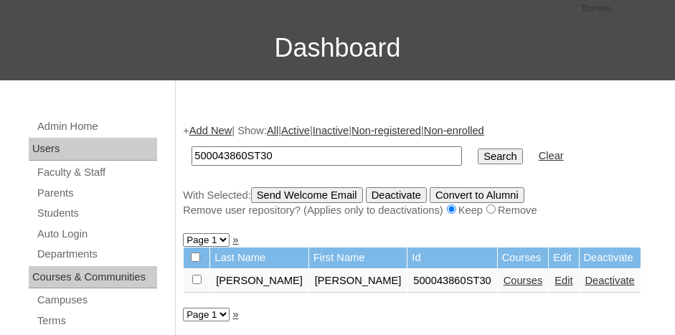
scroll to position [144, 0]
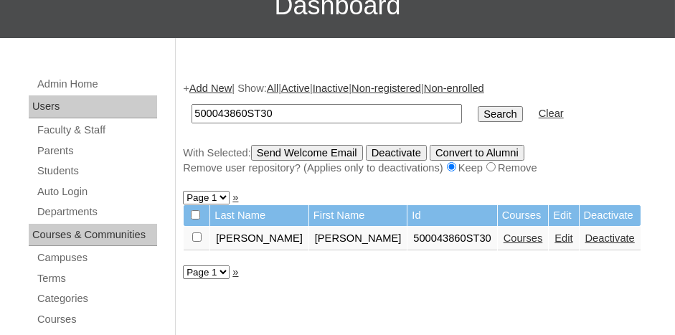
click at [194, 237] on input "checkbox" at bounding box center [196, 237] width 9 height 9
checkbox input "true"
click at [303, 153] on input "Send Welcome Email" at bounding box center [307, 153] width 112 height 16
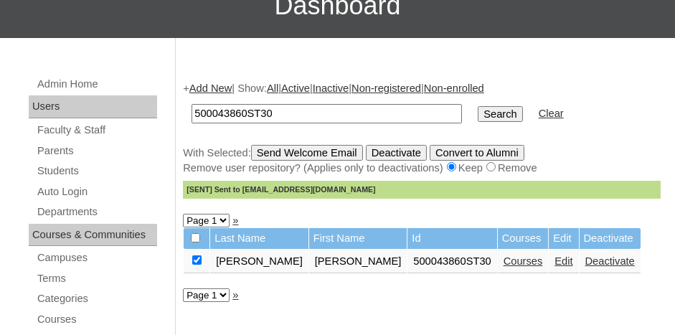
click at [504, 259] on link "Courses" at bounding box center [523, 260] width 39 height 11
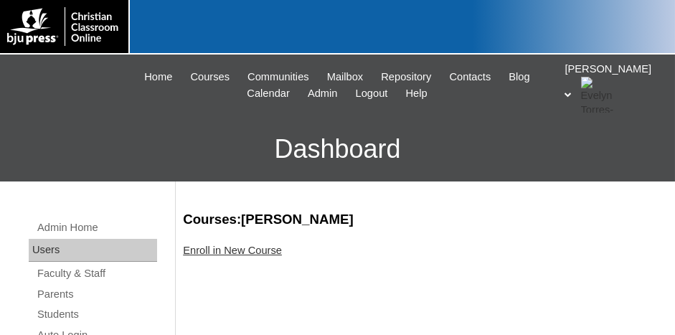
click at [257, 246] on link "Enroll in New Course" at bounding box center [232, 250] width 99 height 11
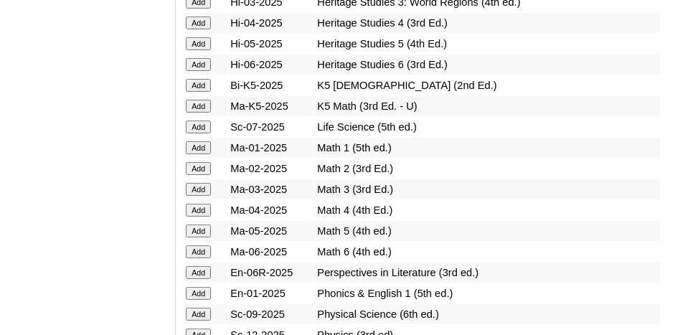
scroll to position [1435, 0]
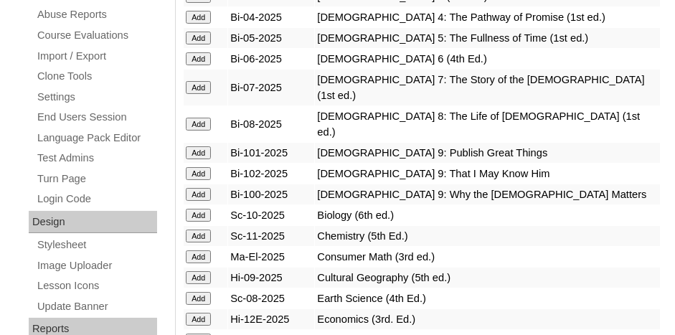
scroll to position [574, 0]
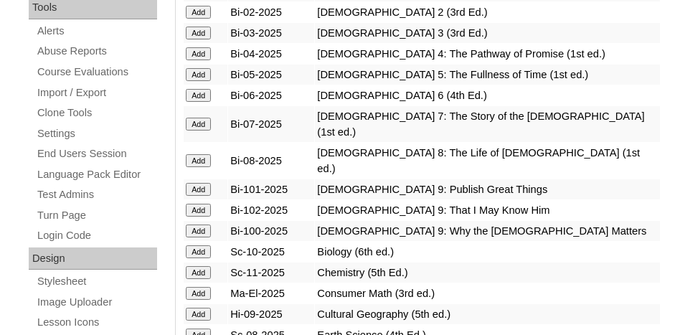
scroll to position [502, 0]
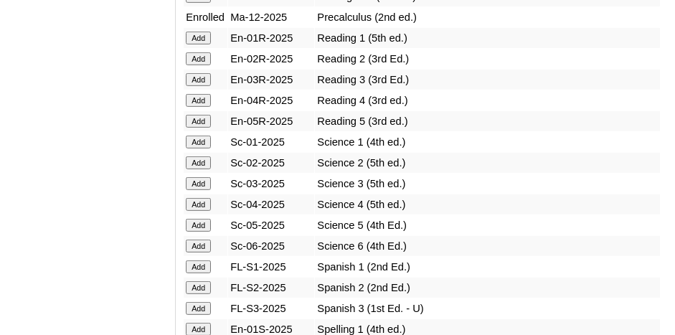
scroll to position [1866, 0]
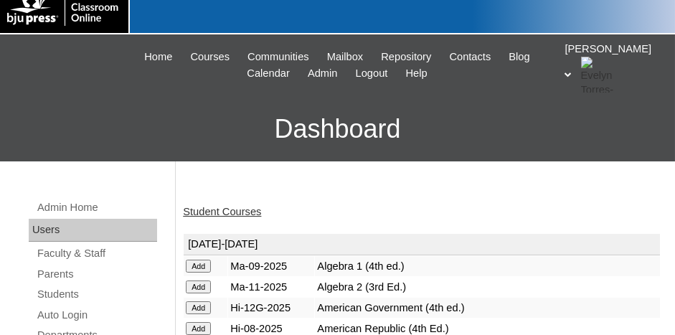
scroll to position [72, 0]
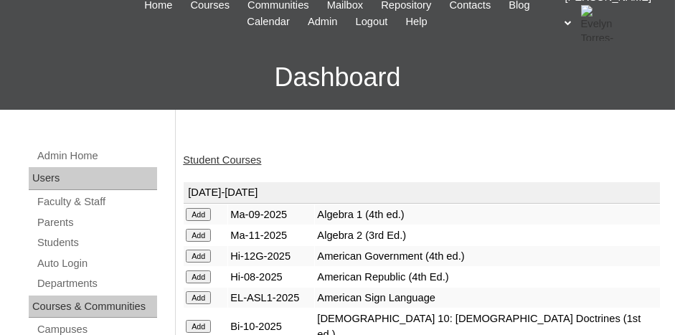
click at [248, 156] on link "Student Courses" at bounding box center [222, 159] width 78 height 11
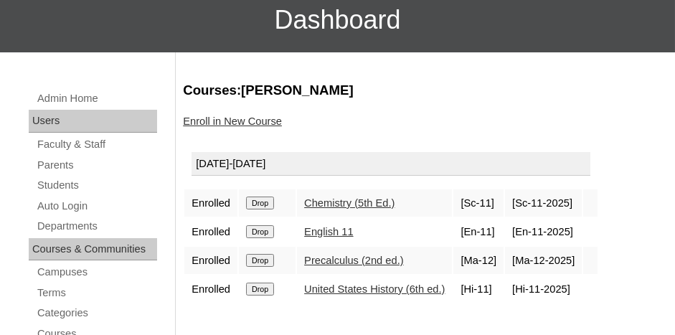
scroll to position [144, 0]
